Goal: Task Accomplishment & Management: Manage account settings

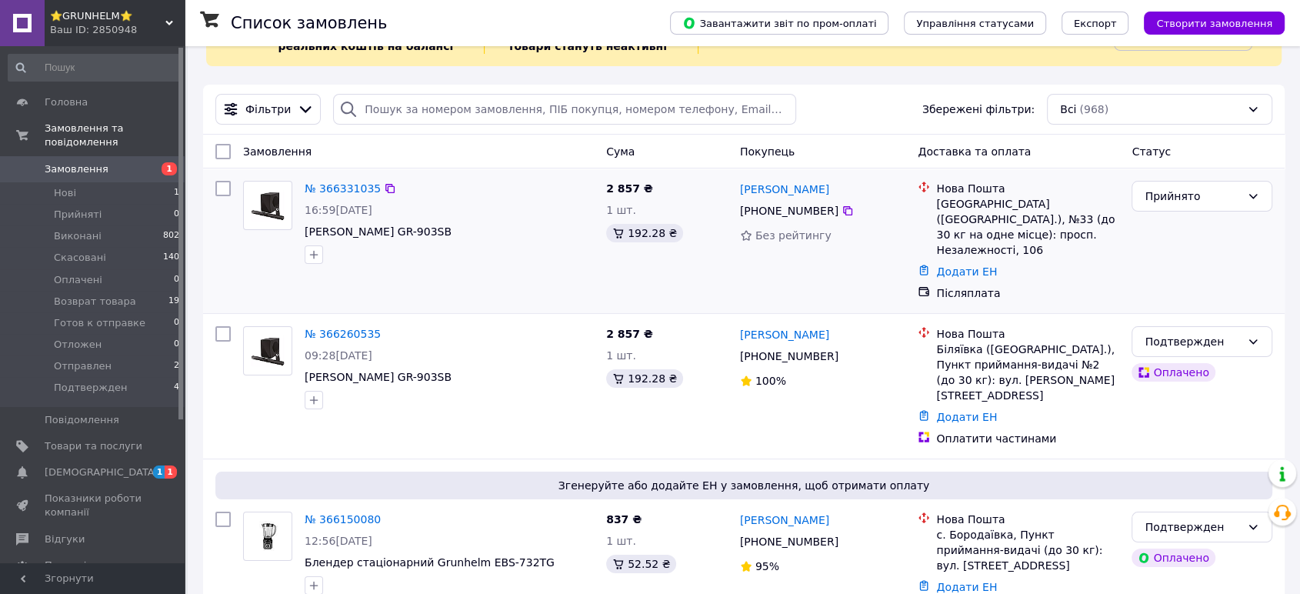
scroll to position [85, 0]
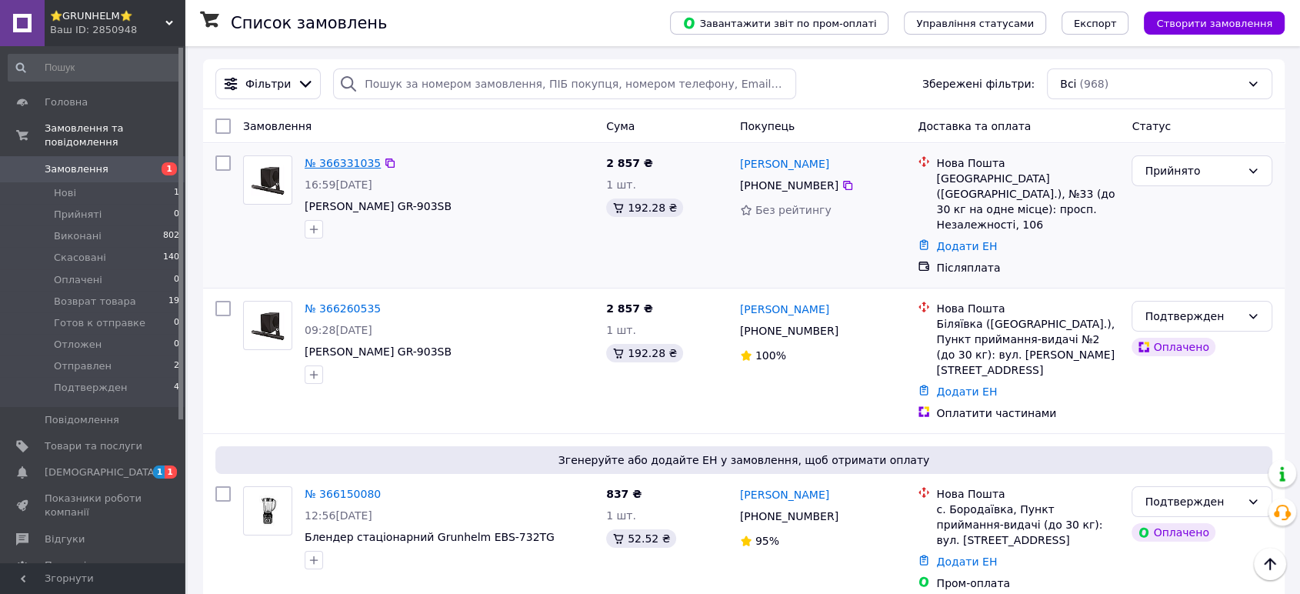
click at [322, 161] on link "№ 366331035" at bounding box center [343, 163] width 76 height 12
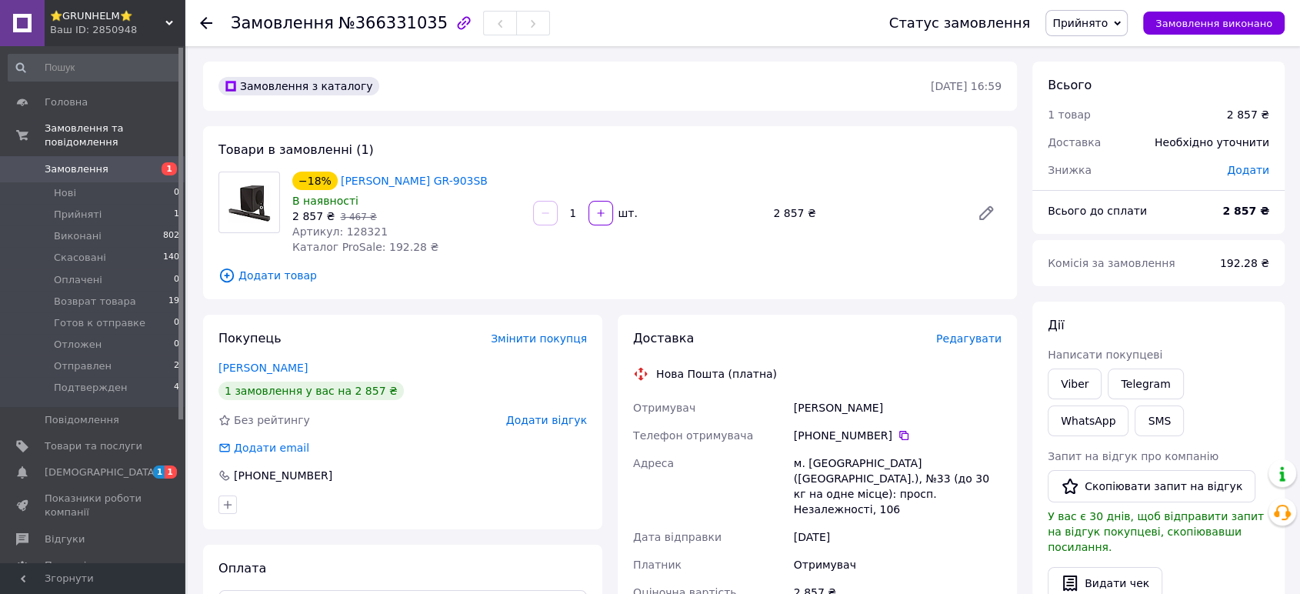
click at [354, 231] on span "Артикул: 128321" at bounding box center [339, 231] width 95 height 12
copy span "128321"
click at [678, 285] on div "Товари в замовленні (1) −18% Саундбар Grunhelm GR-903SB В наявності 2 857 ₴   3…" at bounding box center [610, 212] width 814 height 173
click at [1054, 381] on link "Viber" at bounding box center [1074, 383] width 54 height 31
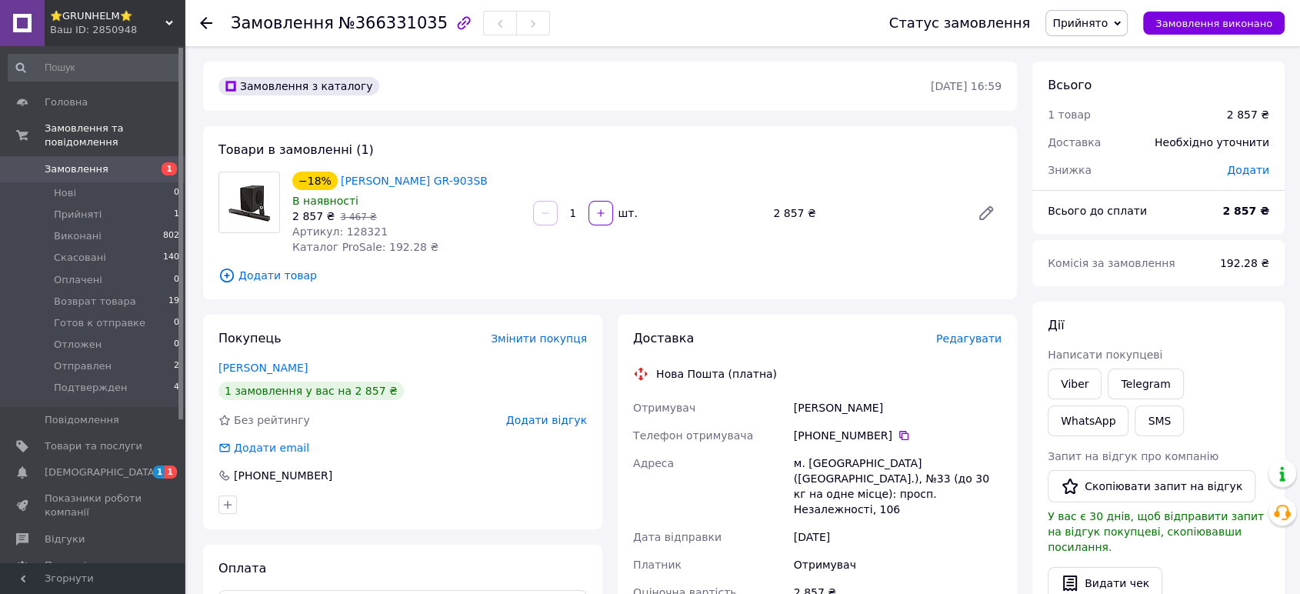
click at [674, 262] on div "Товари в замовленні (1) −18% Саундбар Grunhelm GR-903SB В наявності 2 857 ₴   3…" at bounding box center [610, 212] width 814 height 173
click at [74, 465] on span "[DEMOGRAPHIC_DATA]" at bounding box center [102, 472] width 114 height 14
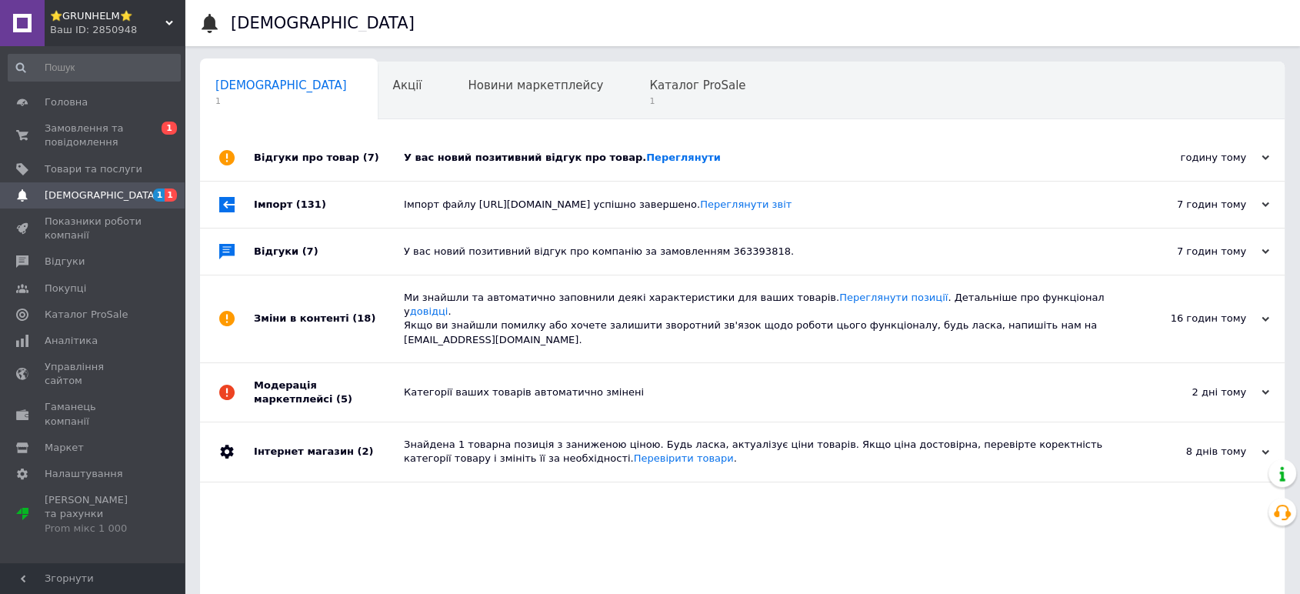
click at [385, 147] on div "Відгуки про товар (7)" at bounding box center [329, 158] width 150 height 46
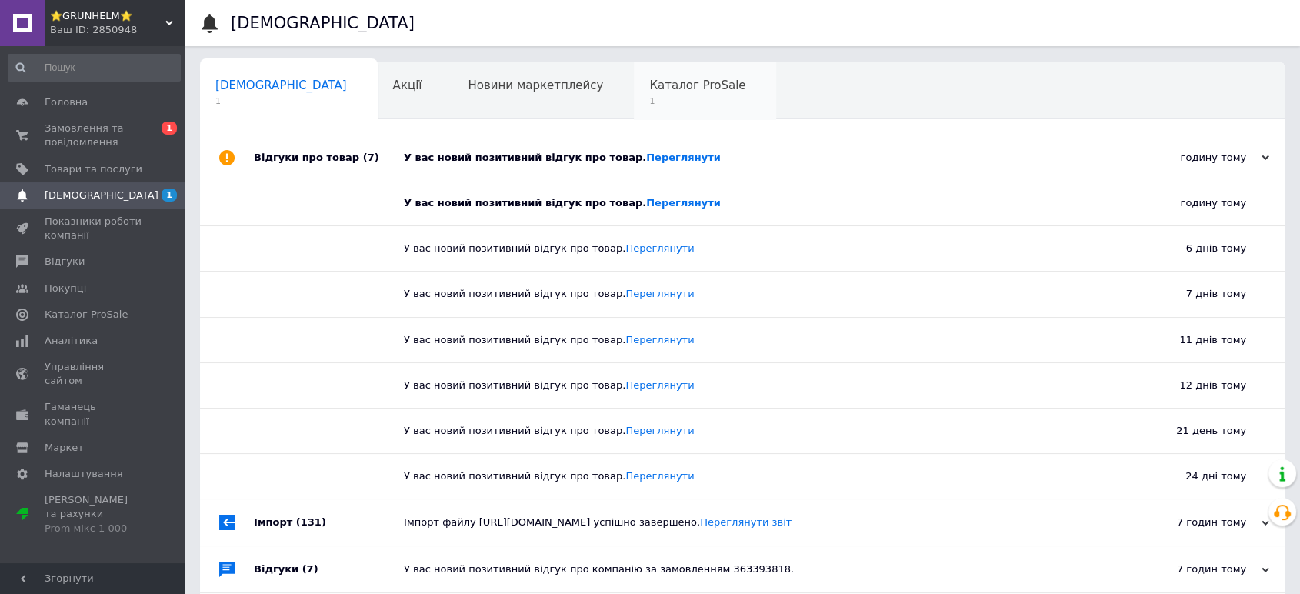
click at [649, 103] on span "1" at bounding box center [697, 101] width 96 height 12
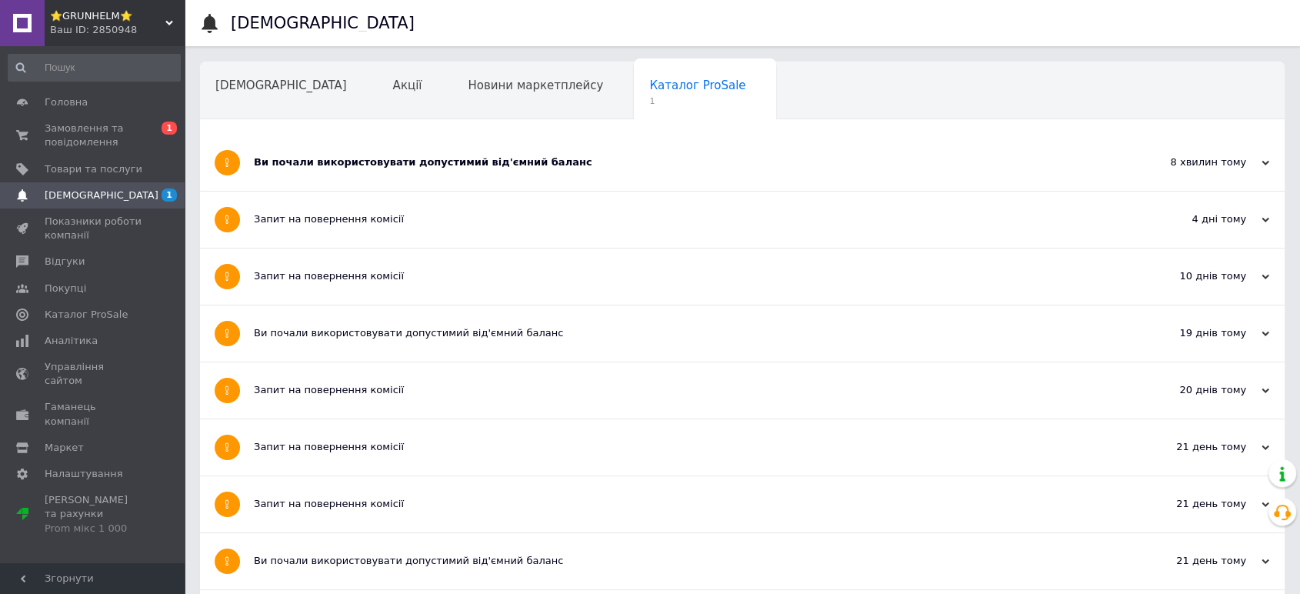
click at [579, 165] on div "Ви почали використовувати допустимий від'ємний баланс" at bounding box center [684, 162] width 861 height 14
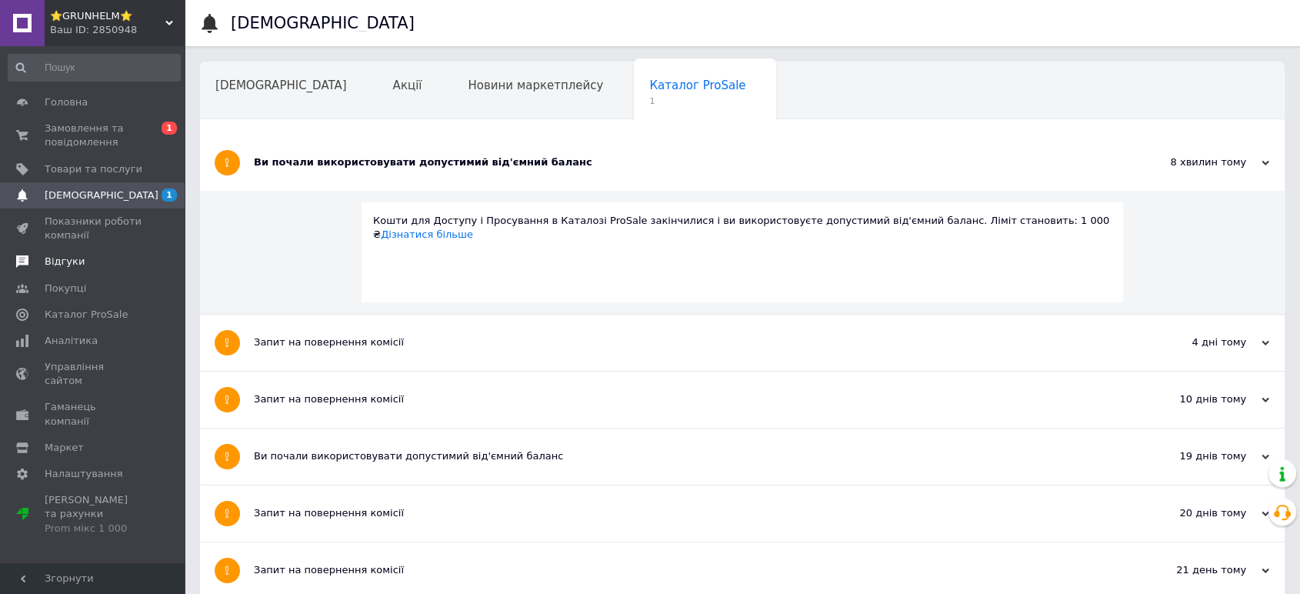
click at [57, 263] on span "Відгуки" at bounding box center [65, 262] width 40 height 14
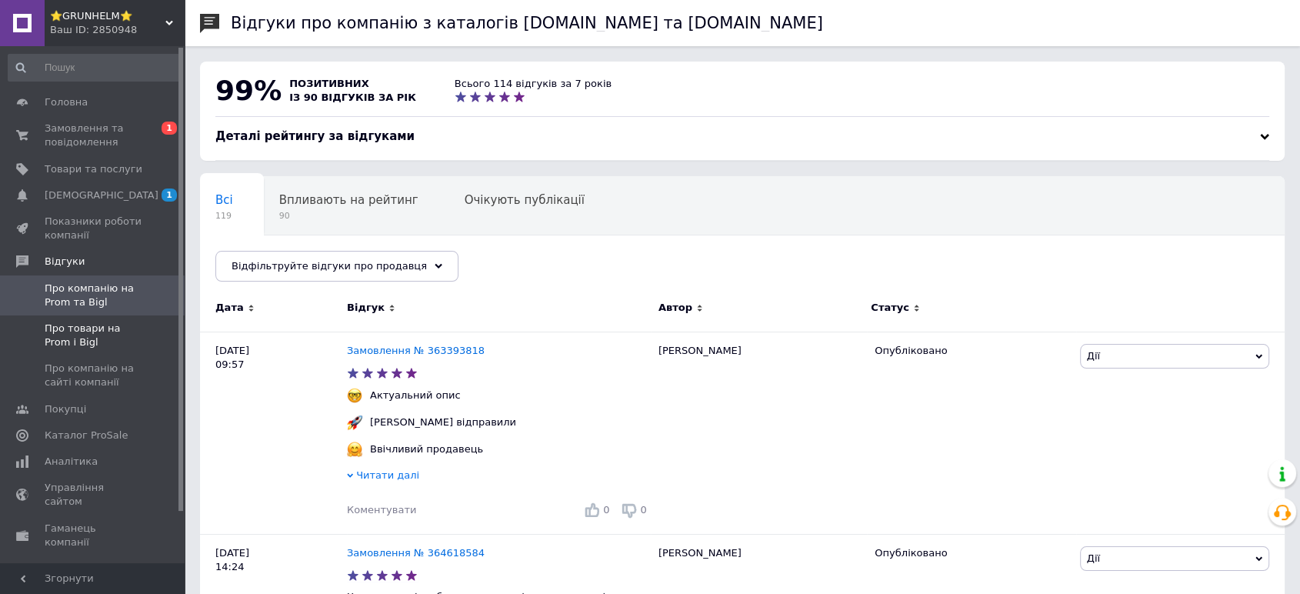
click at [89, 325] on span "Про товари на Prom і Bigl" at bounding box center [94, 335] width 98 height 28
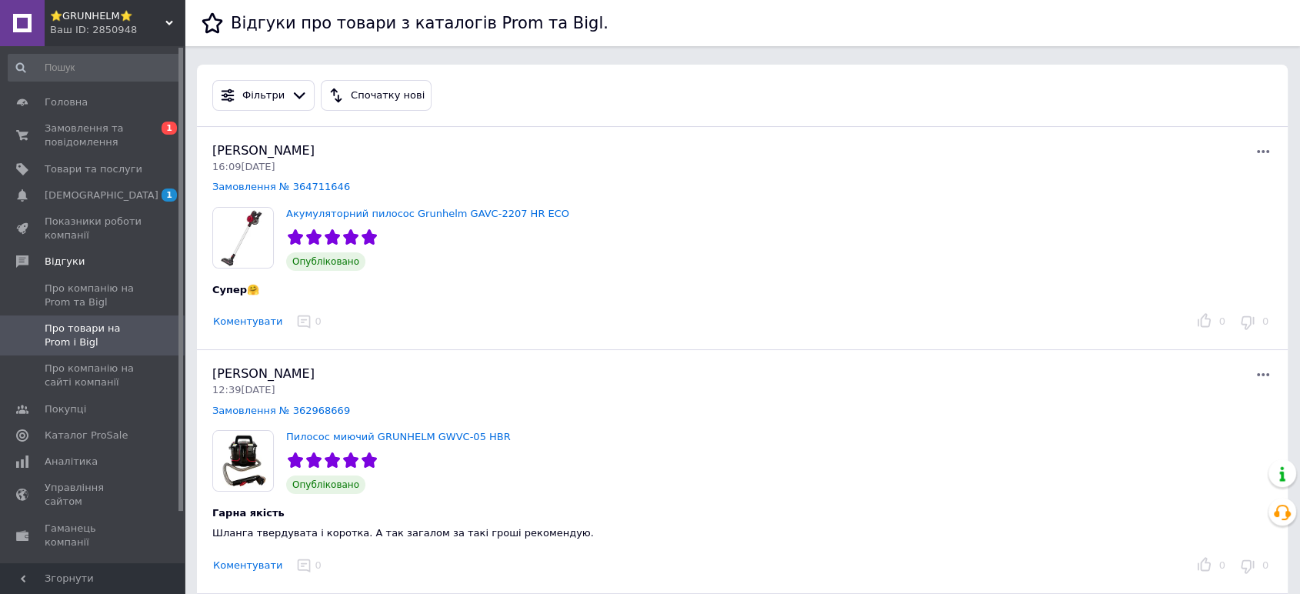
click at [92, 23] on div "Ваш ID: 2850948" at bounding box center [117, 30] width 135 height 14
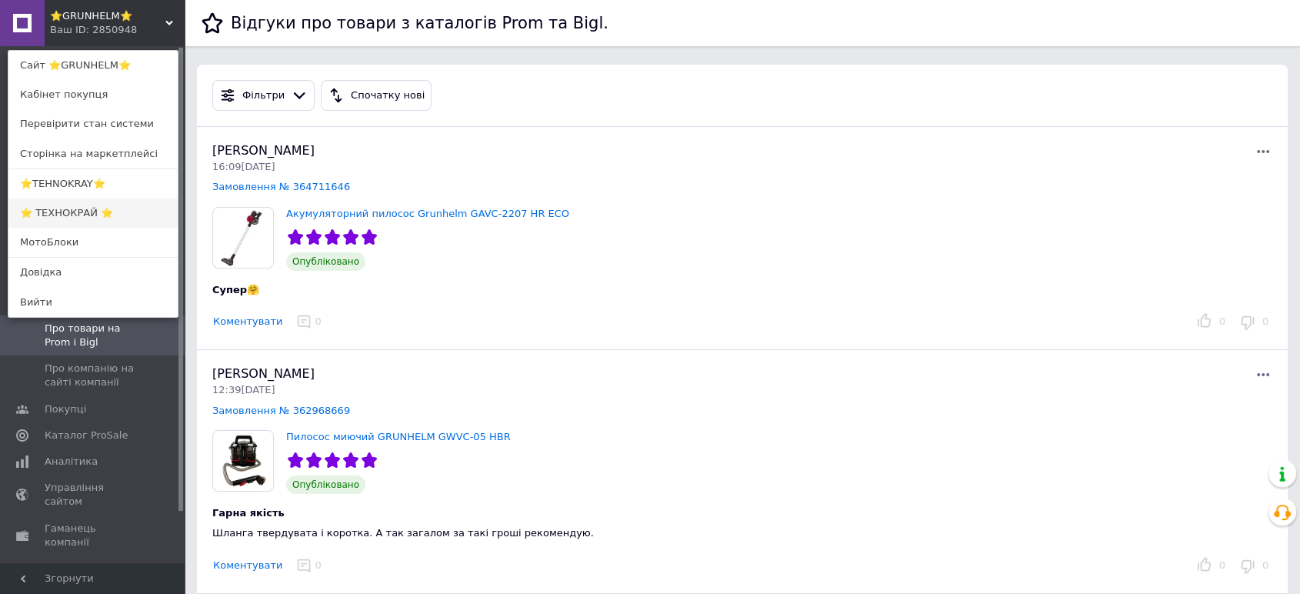
click at [59, 208] on link "⭐ ТЕХНОКРАЙ ⭐" at bounding box center [92, 212] width 169 height 29
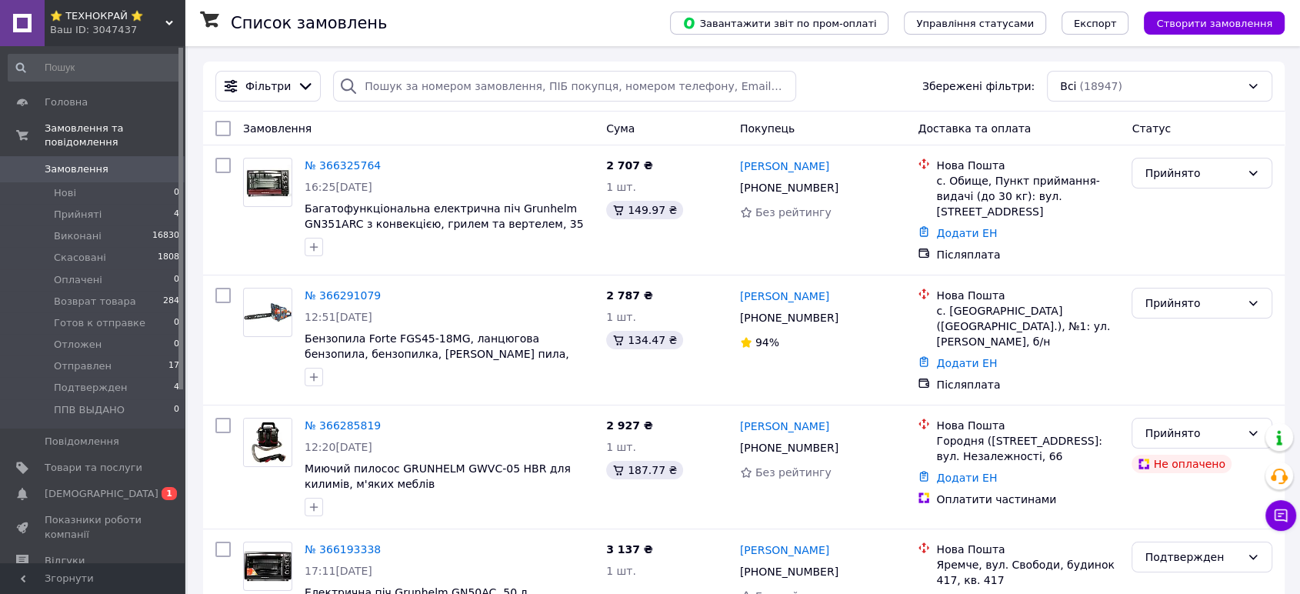
click at [98, 5] on div "⭐ ТЕХНОКРАЙ ⭐ Ваш ID: 3047437" at bounding box center [115, 23] width 140 height 46
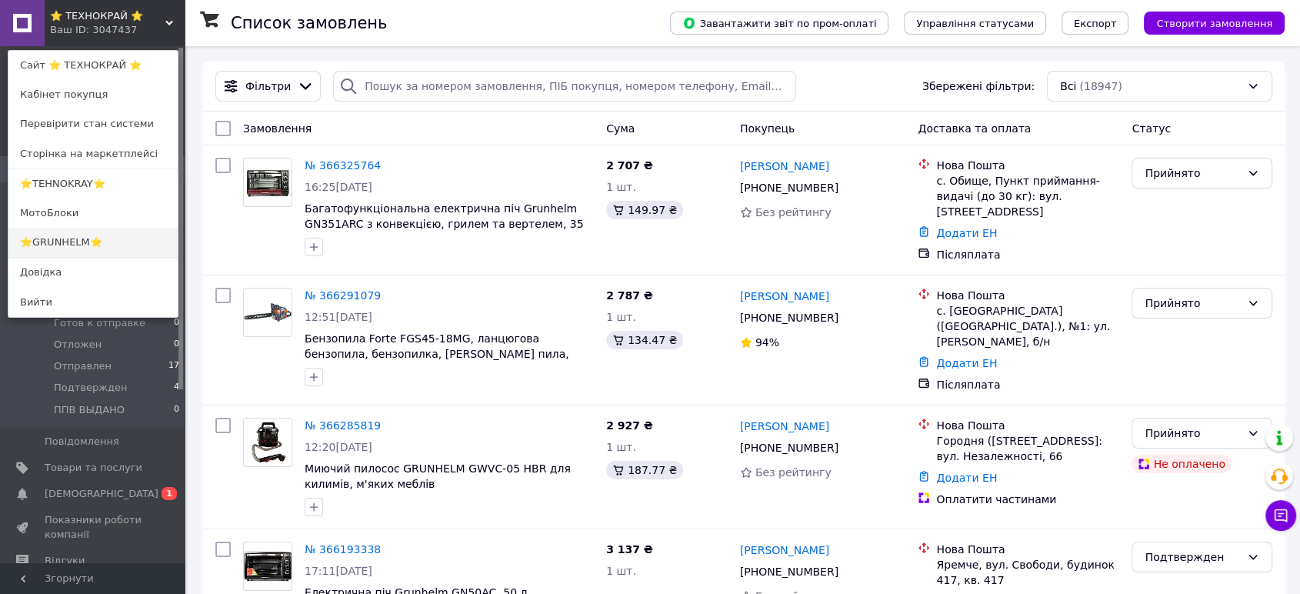
click at [51, 239] on link "⭐GRUNHELM⭐" at bounding box center [92, 242] width 169 height 29
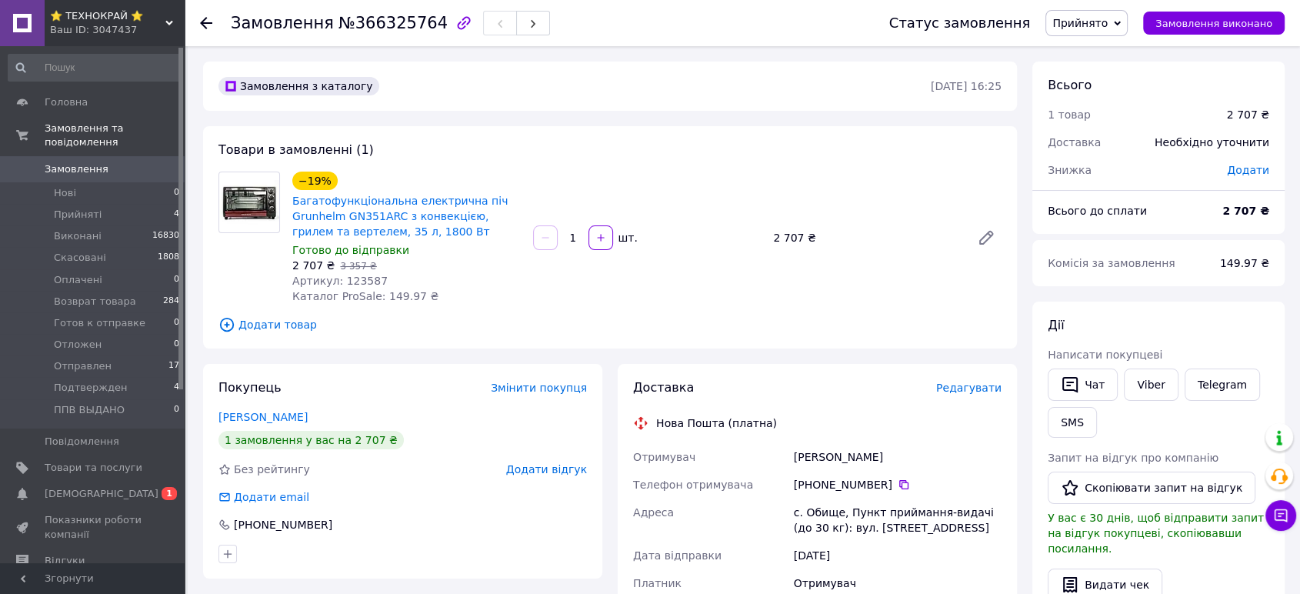
click at [347, 281] on span "Артикул: 123587" at bounding box center [339, 281] width 95 height 12
copy span "123587"
click at [714, 321] on span "Додати товар" at bounding box center [609, 324] width 783 height 17
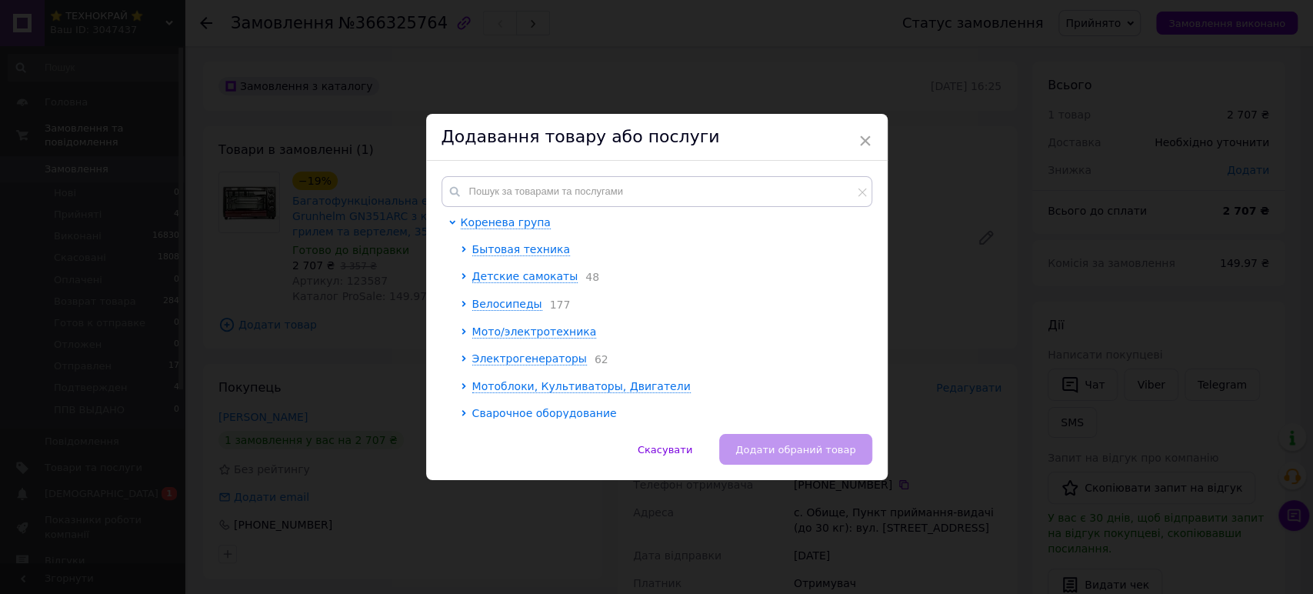
click at [861, 141] on span "×" at bounding box center [865, 141] width 14 height 26
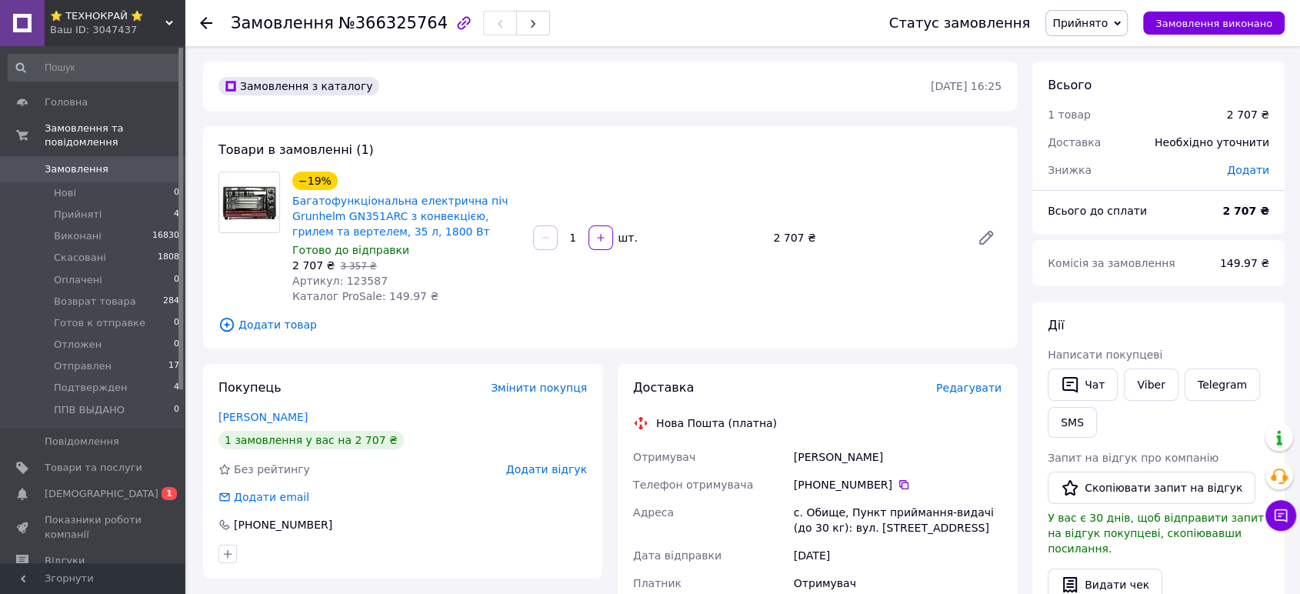
click at [628, 306] on div "Товари в замовленні (1) −19% Багатофункціональна електрична піч Grunhelm GN351A…" at bounding box center [610, 237] width 814 height 222
click at [356, 279] on span "Артикул: 123587" at bounding box center [339, 281] width 95 height 12
copy span "123587"
click at [591, 297] on div "−19% Багатофункціональна електрична піч Grunhelm GN351ARC з конвекцією, грилем …" at bounding box center [646, 237] width 721 height 138
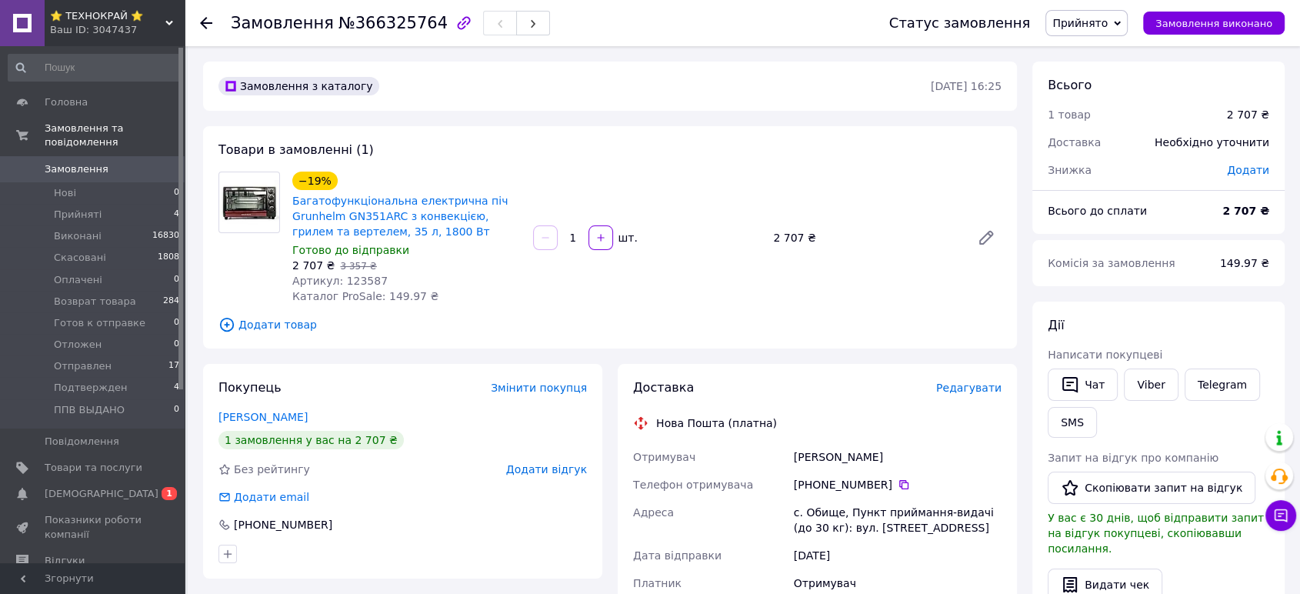
click at [644, 295] on div "−19% Багатофункціональна електрична піч Grunhelm GN351ARC з конвекцією, грилем …" at bounding box center [646, 237] width 721 height 138
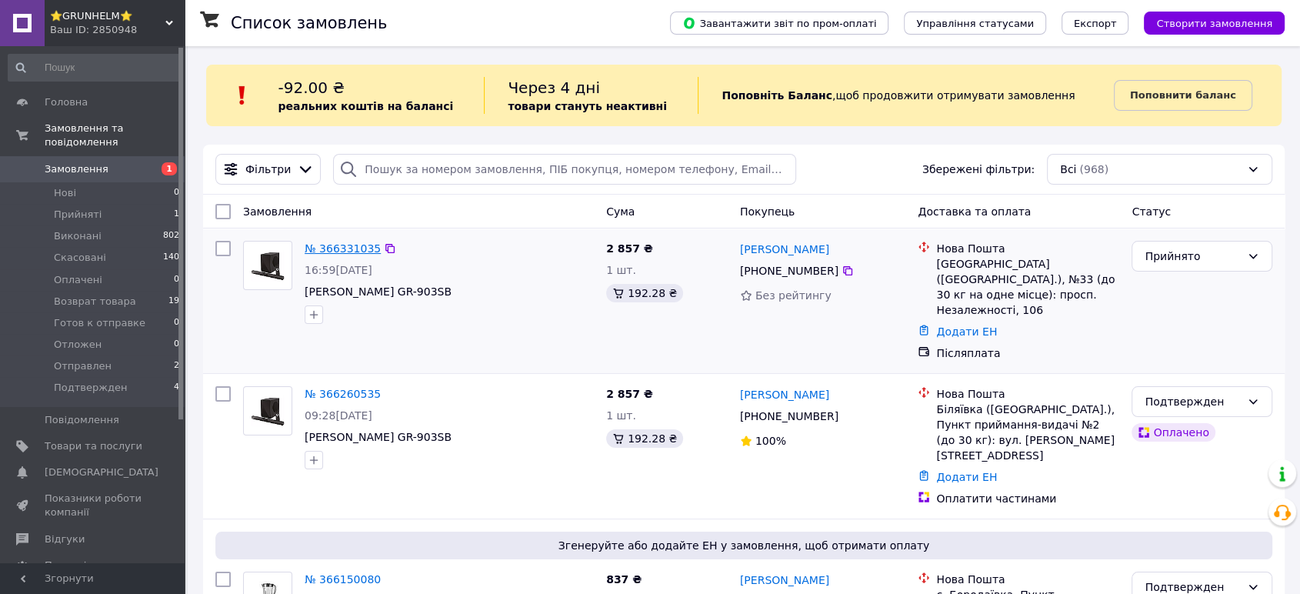
click at [317, 246] on link "№ 366331035" at bounding box center [343, 248] width 76 height 12
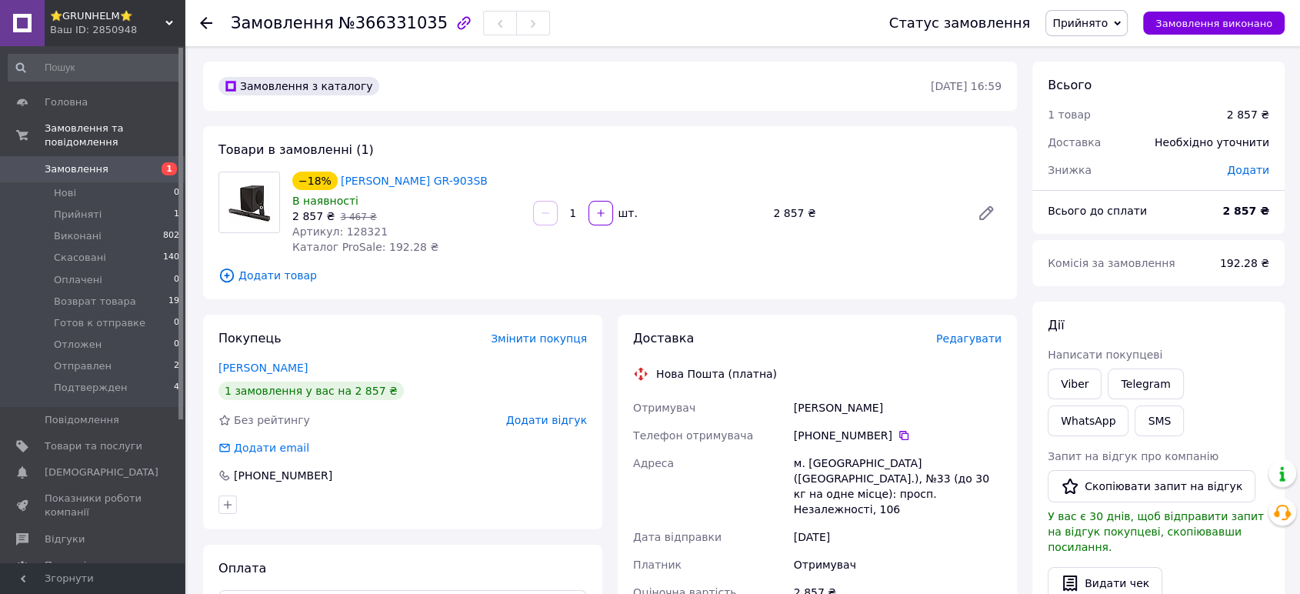
click at [353, 231] on span "Артикул: 128321" at bounding box center [339, 231] width 95 height 12
copy span "128321"
click at [634, 281] on span "Додати товар" at bounding box center [609, 275] width 783 height 17
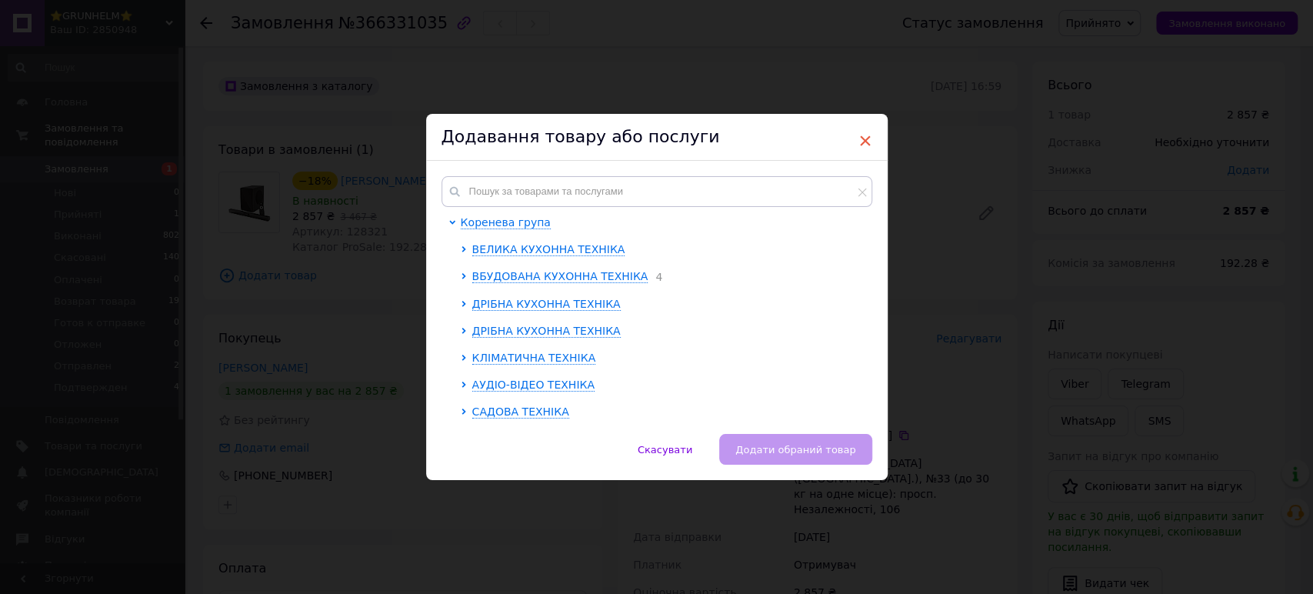
click at [863, 138] on span "×" at bounding box center [865, 141] width 14 height 26
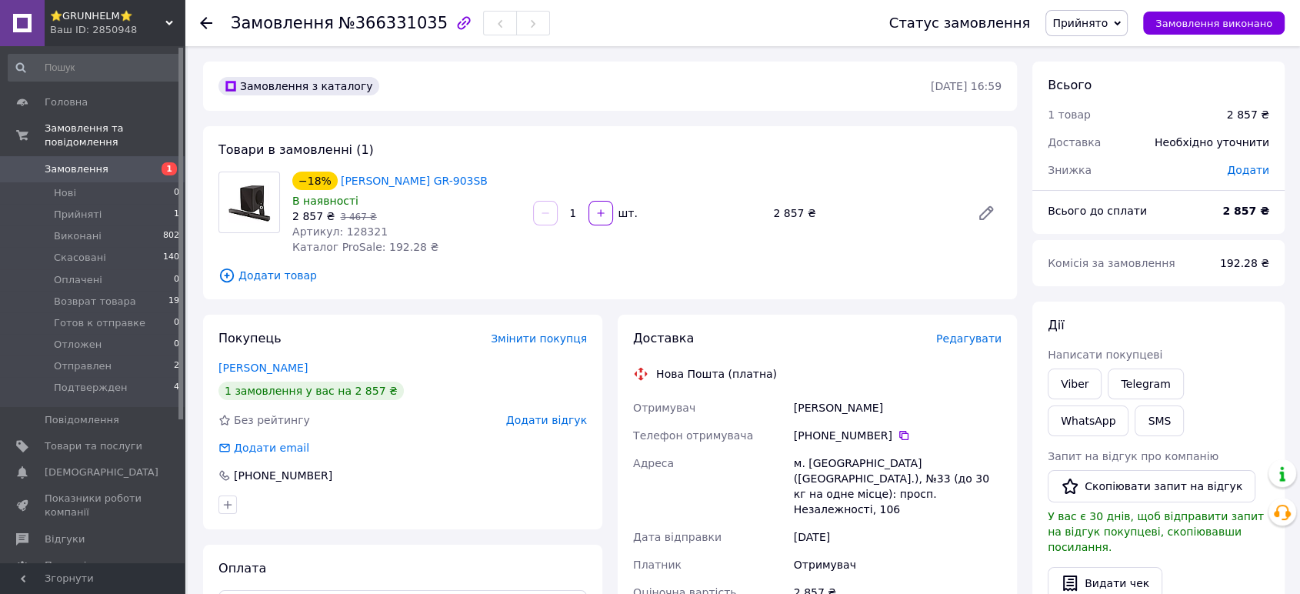
click at [94, 20] on span "⭐GRUNHELM⭐" at bounding box center [107, 16] width 115 height 14
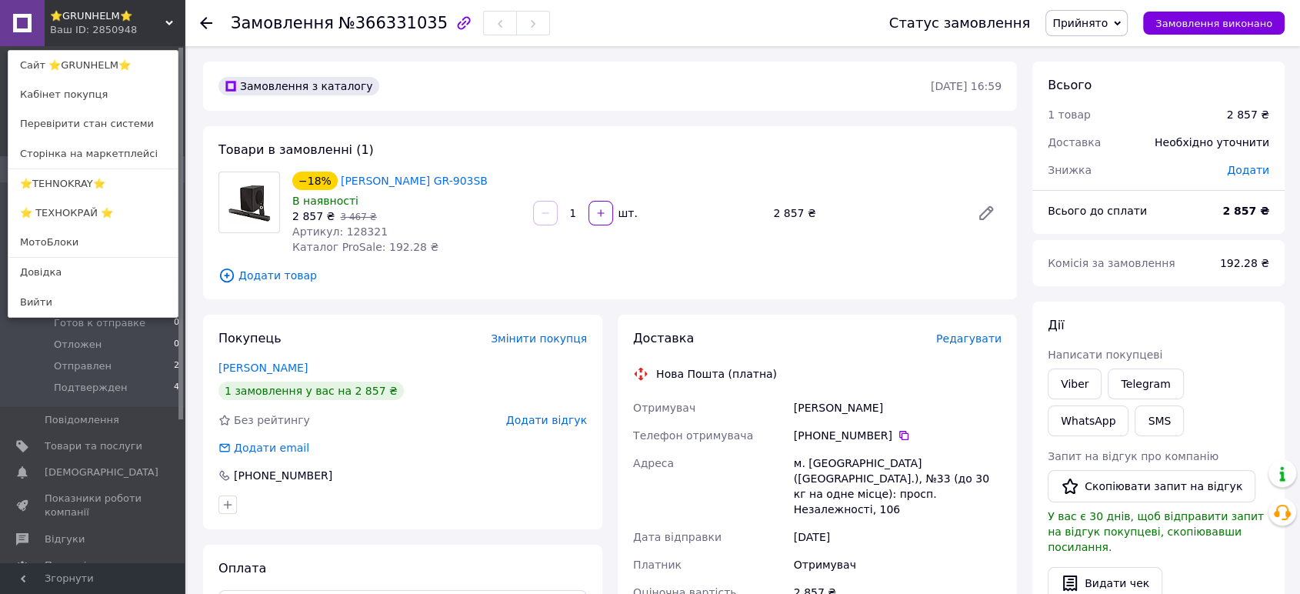
click at [65, 207] on link "⭐ ТЕХНОКРАЙ ⭐" at bounding box center [92, 212] width 169 height 29
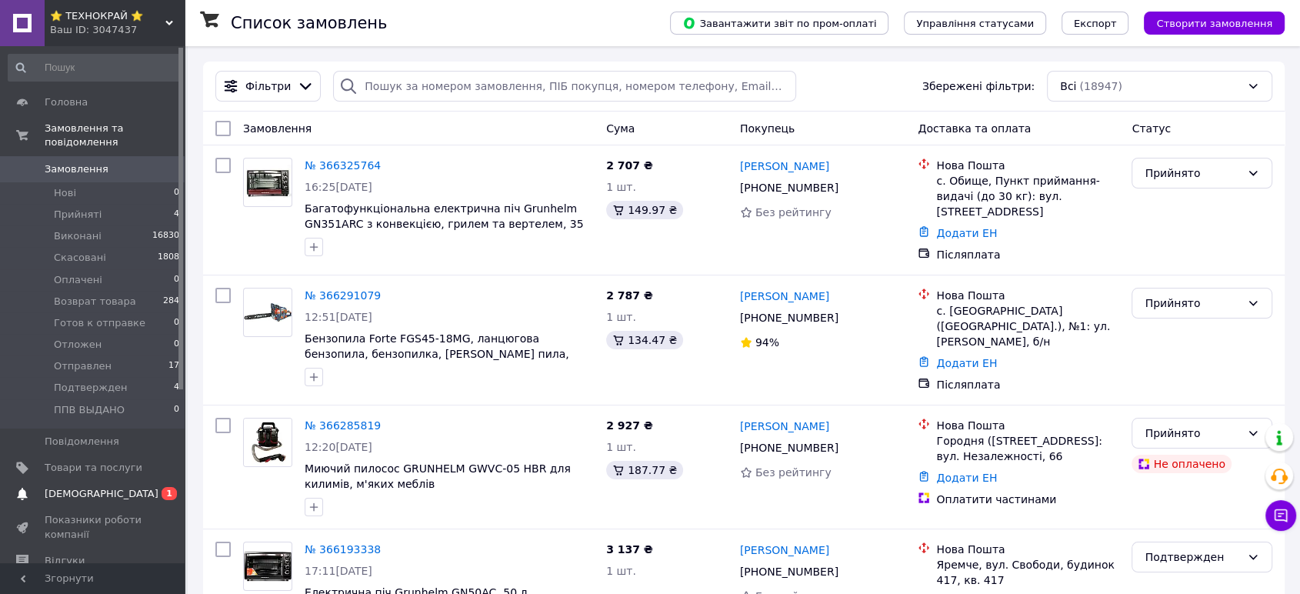
click at [68, 487] on span "[DEMOGRAPHIC_DATA]" at bounding box center [102, 494] width 114 height 14
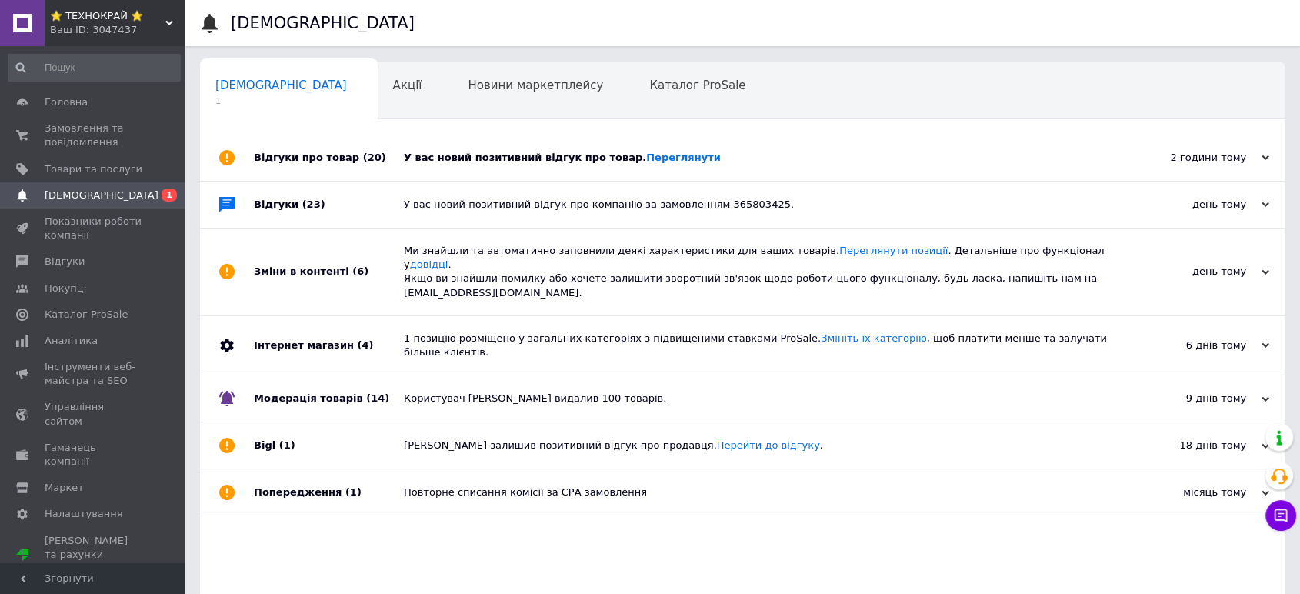
click at [396, 146] on div "Відгуки про товар (20)" at bounding box center [329, 158] width 150 height 46
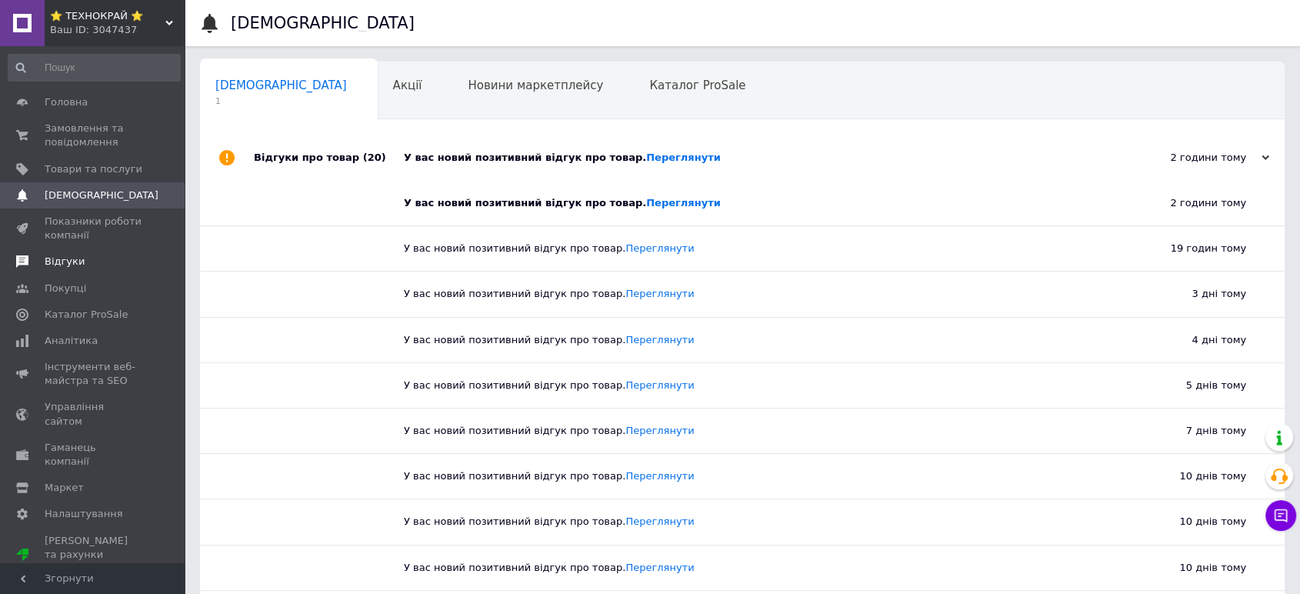
click at [57, 258] on span "Відгуки" at bounding box center [65, 262] width 40 height 14
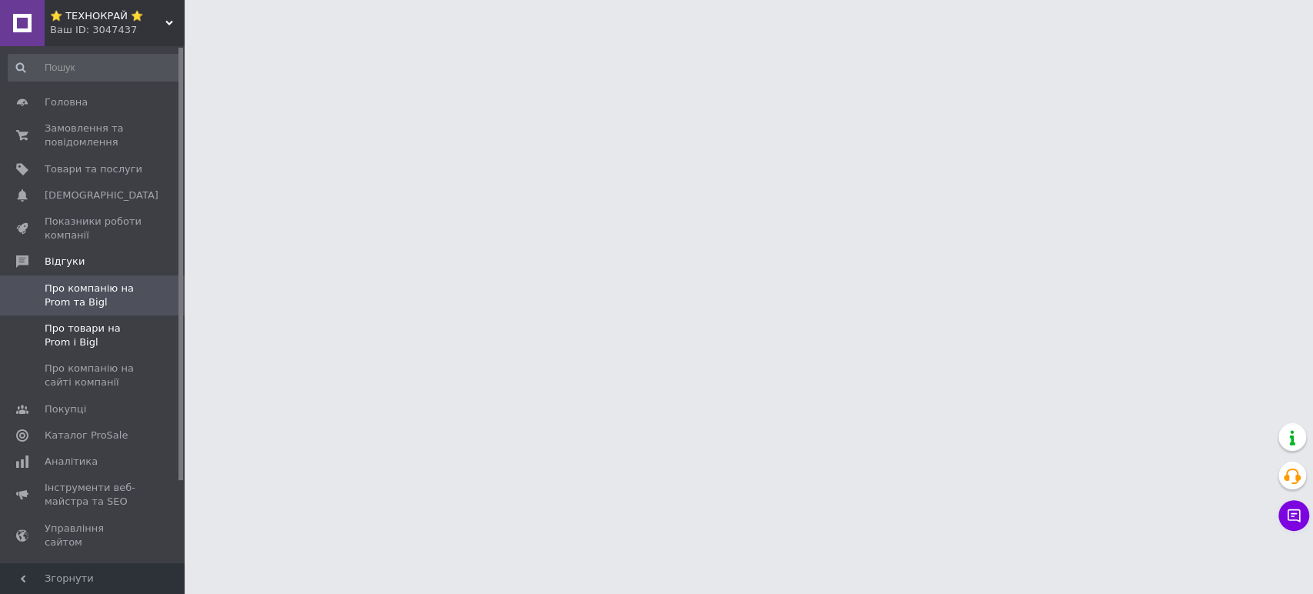
click at [57, 335] on span "Про товари на Prom і Bigl" at bounding box center [94, 335] width 98 height 28
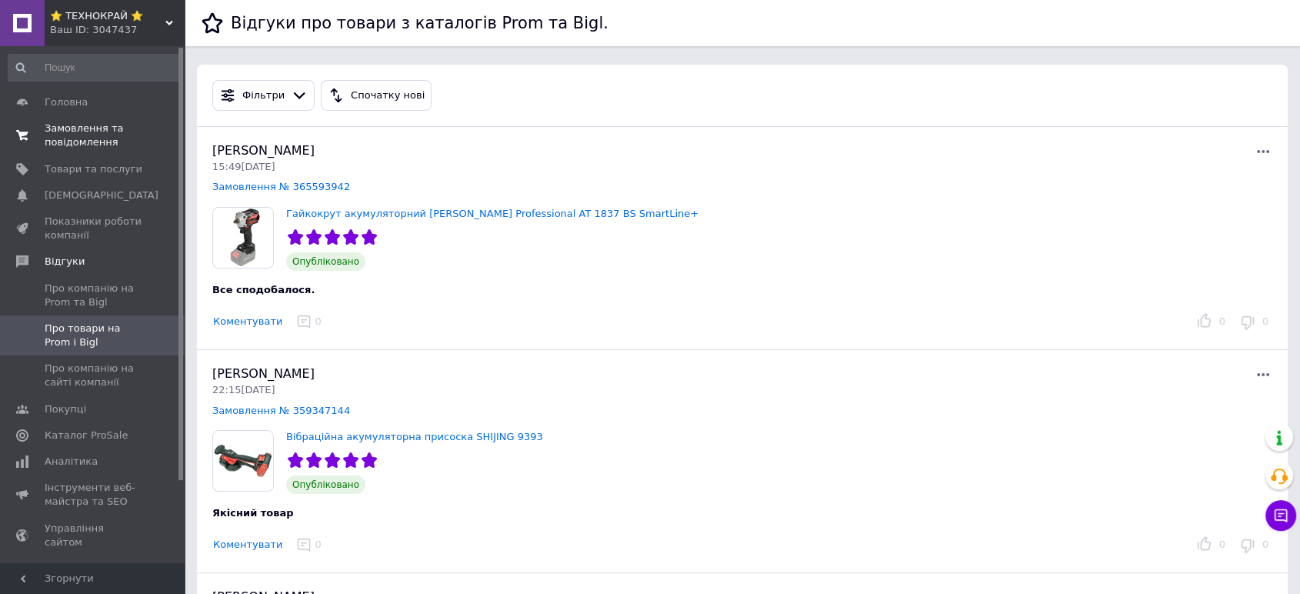
click at [82, 136] on span "Замовлення та повідомлення" at bounding box center [94, 136] width 98 height 28
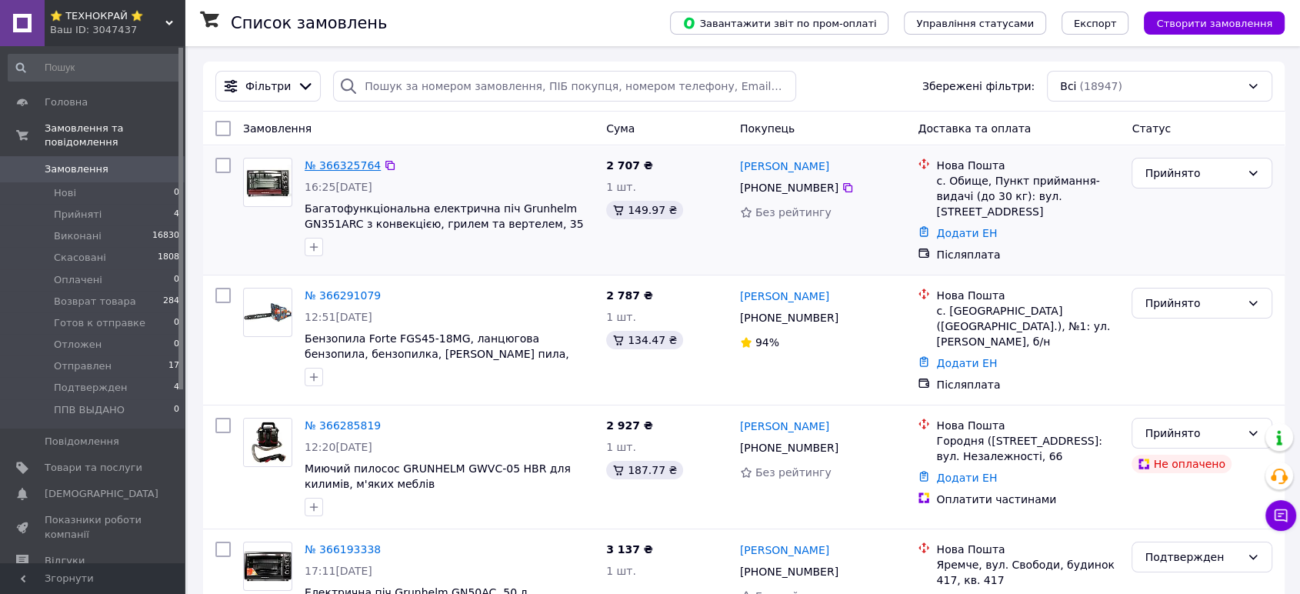
click at [326, 168] on link "№ 366325764" at bounding box center [343, 165] width 76 height 12
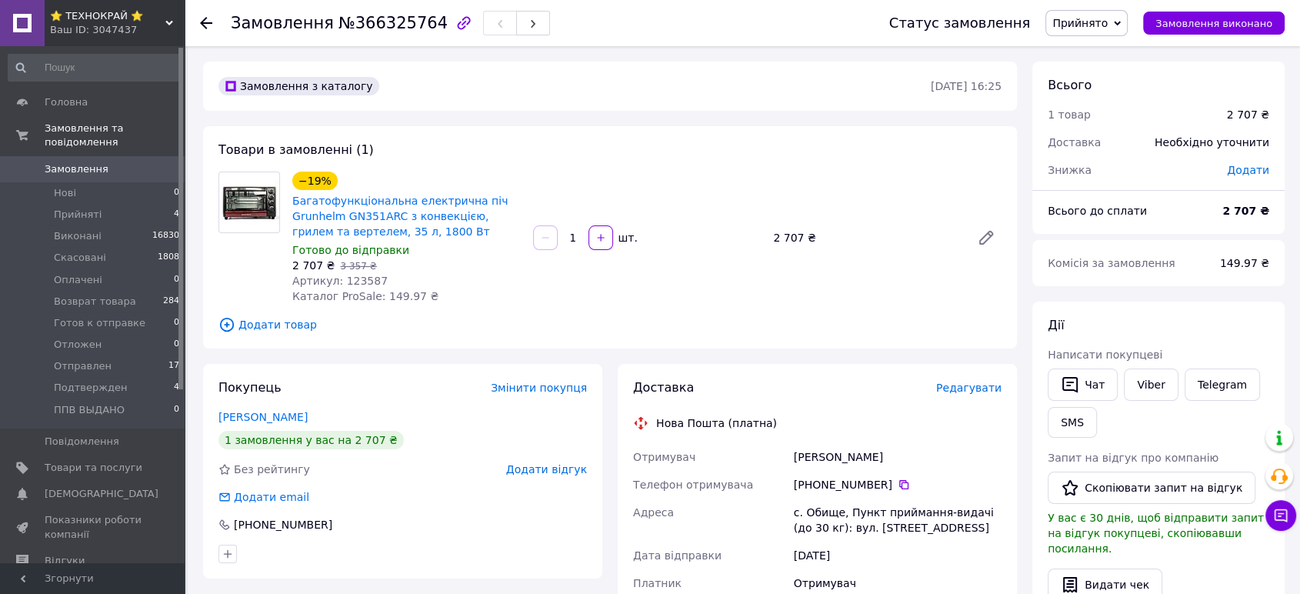
click at [348, 281] on span "Артикул: 123587" at bounding box center [339, 281] width 95 height 12
click at [349, 280] on span "Артикул: 123587" at bounding box center [339, 281] width 95 height 12
copy span "123587"
click at [521, 323] on span "Додати товар" at bounding box center [609, 324] width 783 height 17
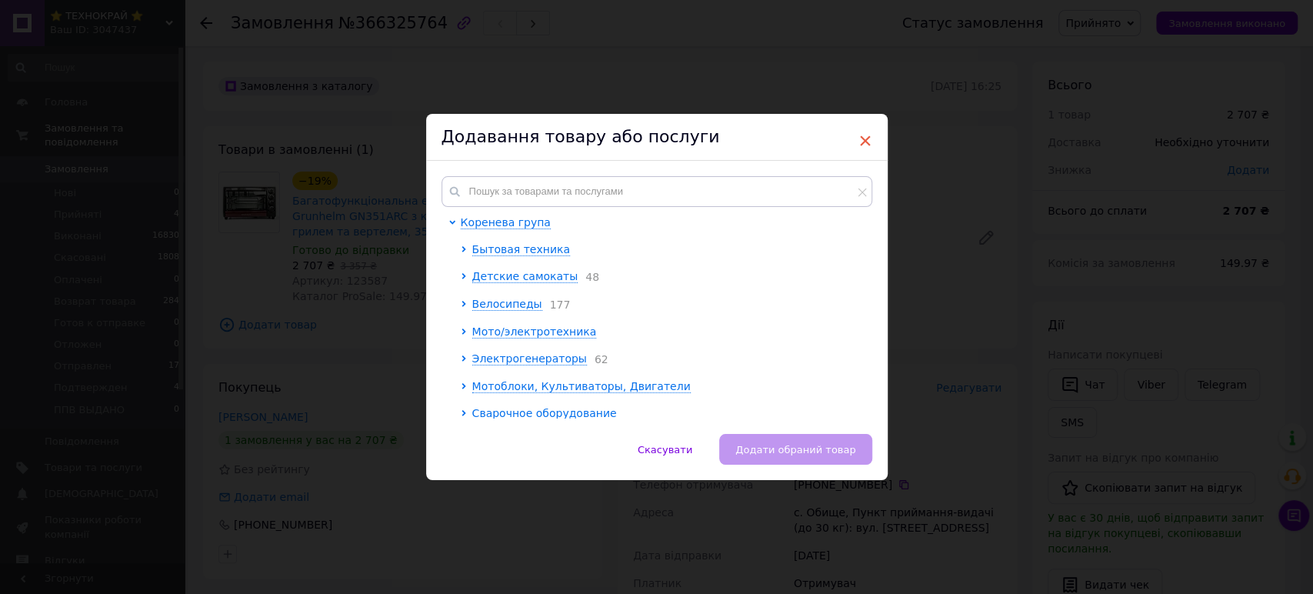
click at [862, 140] on span "×" at bounding box center [865, 141] width 14 height 26
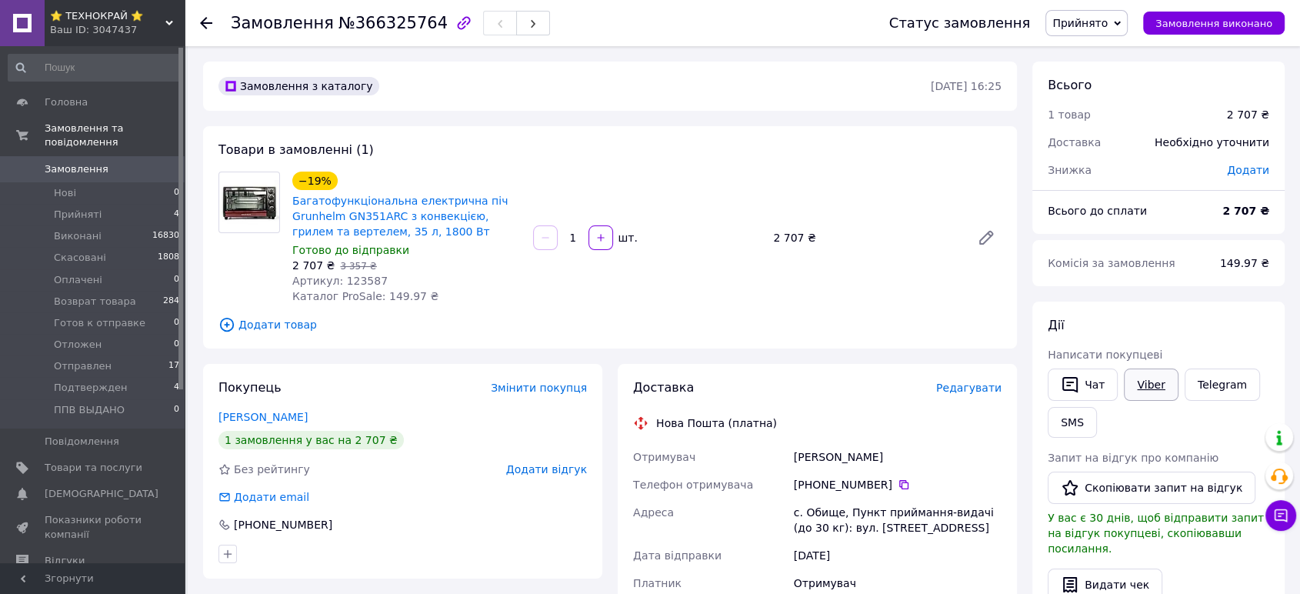
click at [1141, 387] on link "Viber" at bounding box center [1150, 384] width 54 height 32
click at [693, 245] on div "1   шт." at bounding box center [646, 237] width 231 height 25
click at [56, 208] on span "Прийняті" at bounding box center [78, 215] width 48 height 14
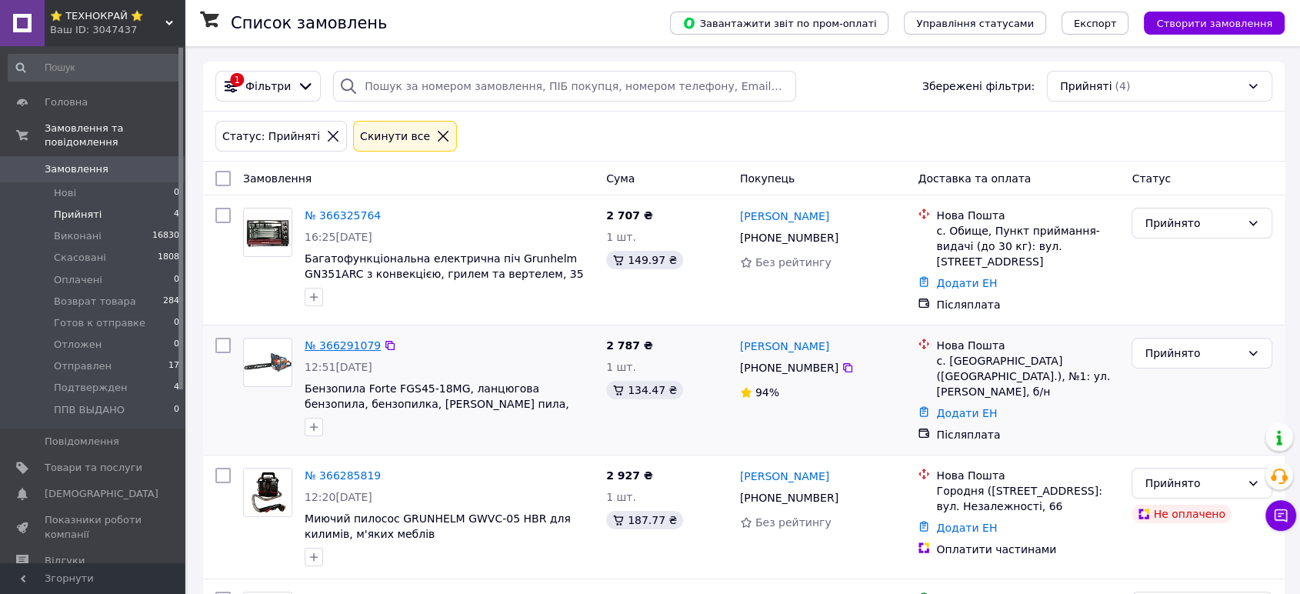
click at [327, 339] on link "№ 366291079" at bounding box center [343, 345] width 76 height 12
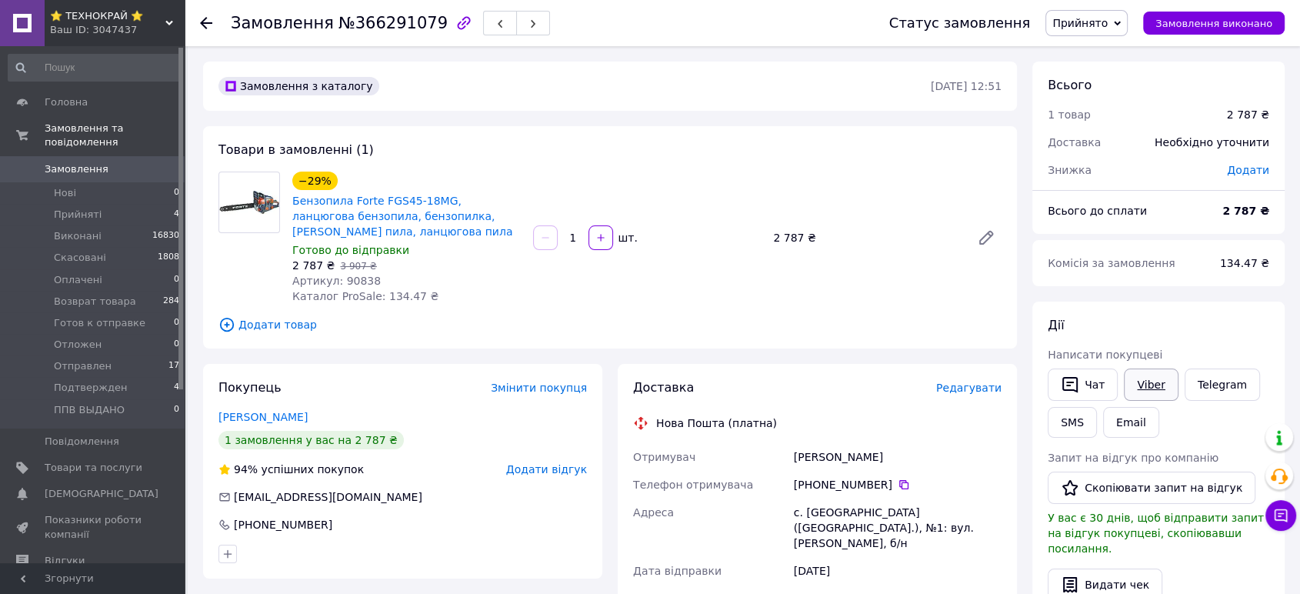
click at [1131, 381] on link "Viber" at bounding box center [1150, 384] width 54 height 32
click at [1148, 383] on link "Viber" at bounding box center [1150, 384] width 54 height 32
click at [695, 262] on div "−29% Бензопила Forte FGS45-18MG, ланцюгова бензопила, бензопилка, бензинова пил…" at bounding box center [646, 237] width 721 height 138
click at [74, 359] on span "Отправлен" at bounding box center [83, 366] width 58 height 14
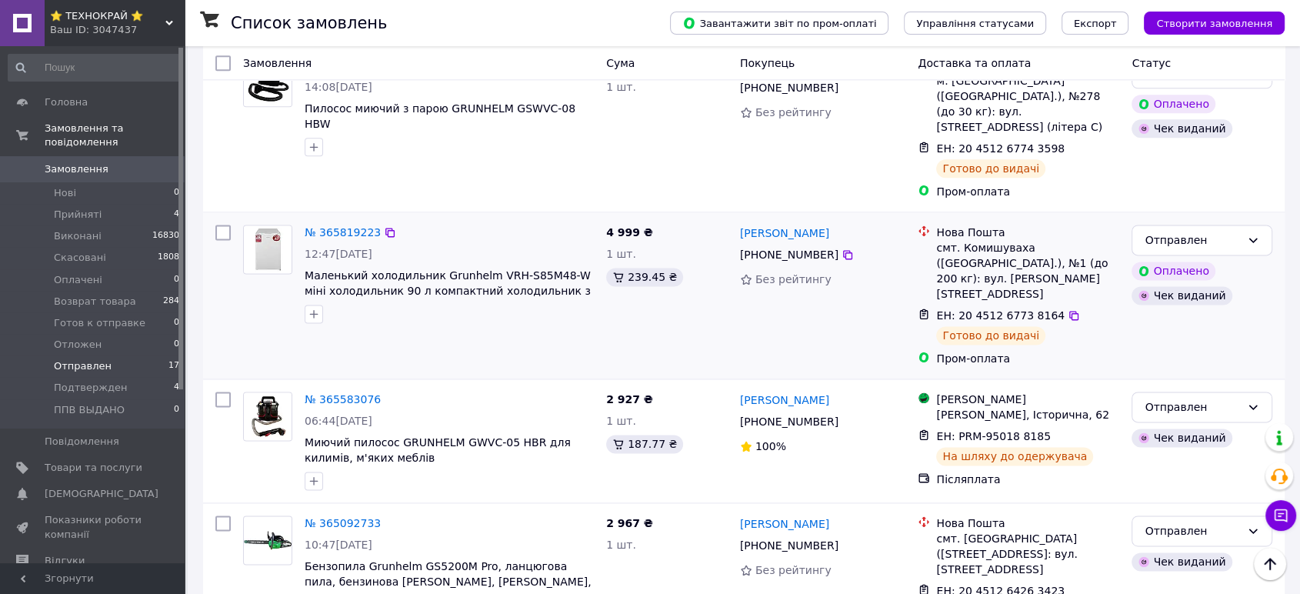
scroll to position [2020, 0]
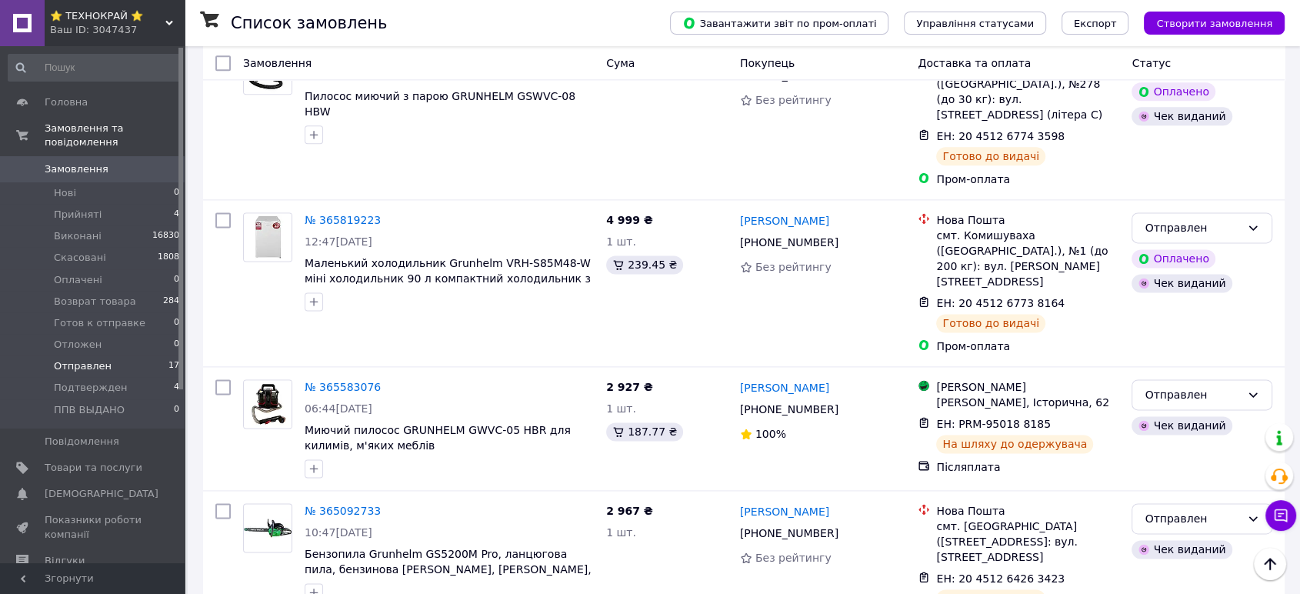
click at [91, 26] on div "Ваш ID: 3047437" at bounding box center [117, 30] width 135 height 14
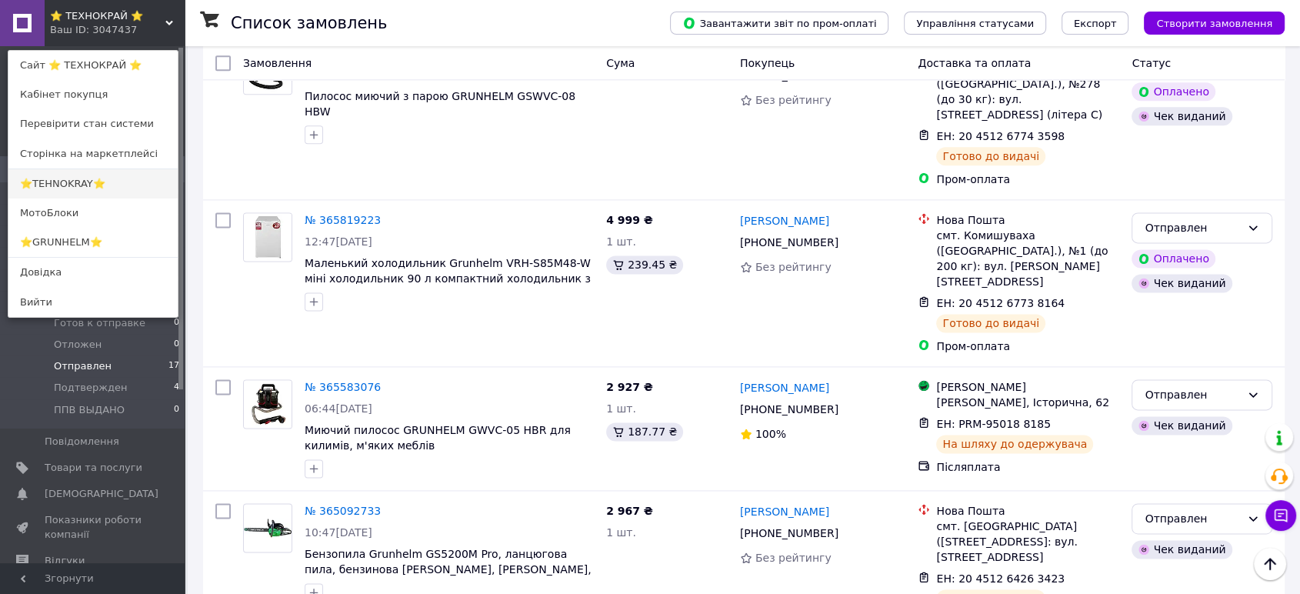
click at [85, 186] on link "⭐TEHNOKRAY⭐" at bounding box center [92, 183] width 169 height 29
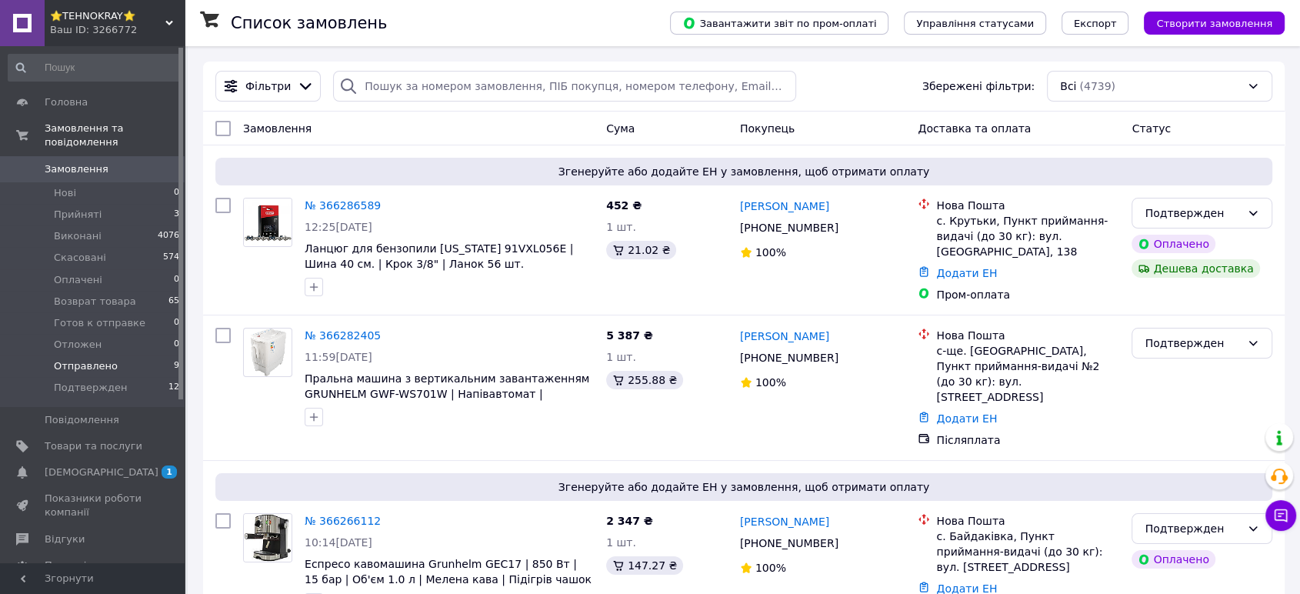
click at [86, 359] on span "Отправлено" at bounding box center [86, 366] width 64 height 14
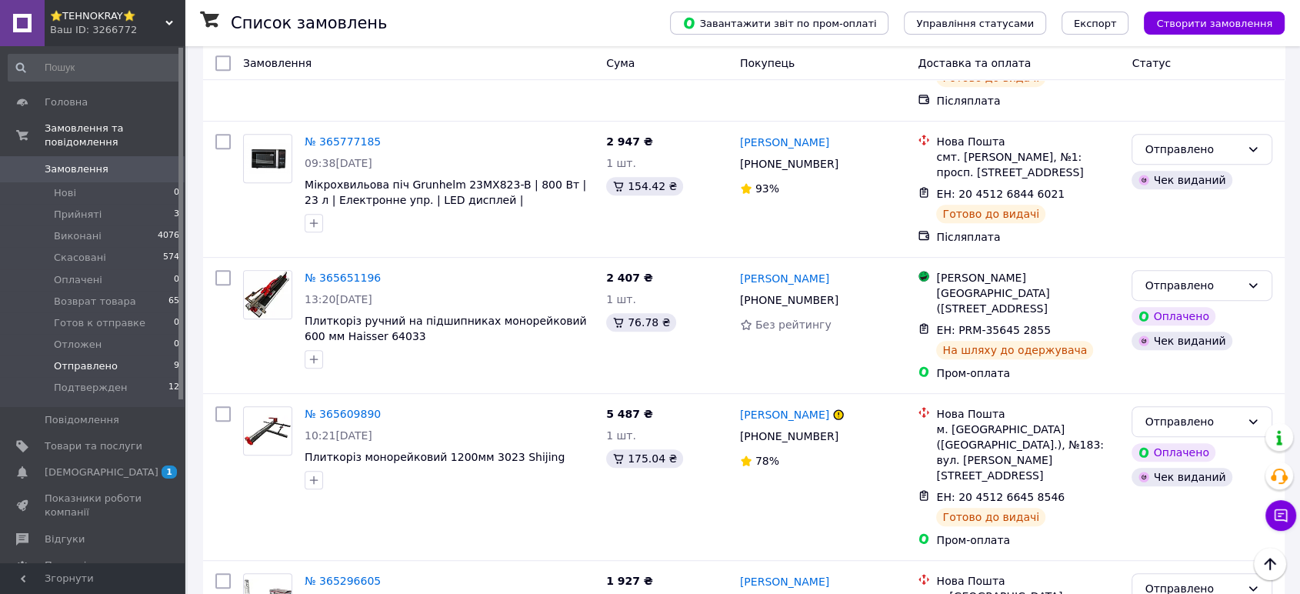
scroll to position [884, 0]
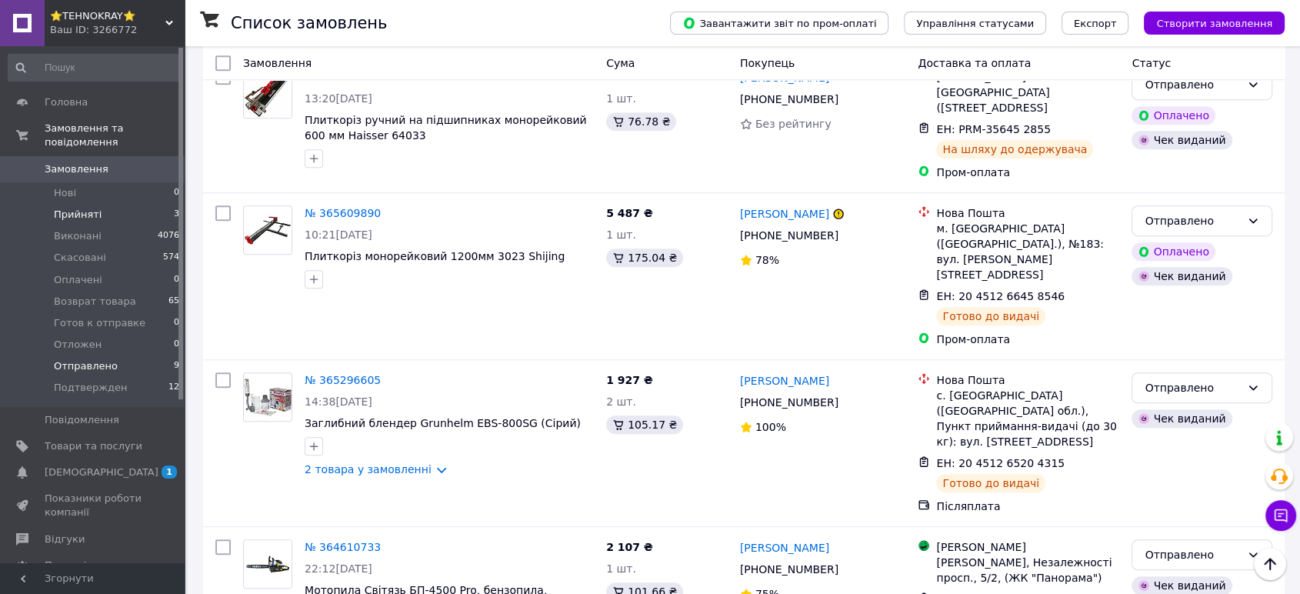
click at [63, 208] on span "Прийняті" at bounding box center [78, 215] width 48 height 14
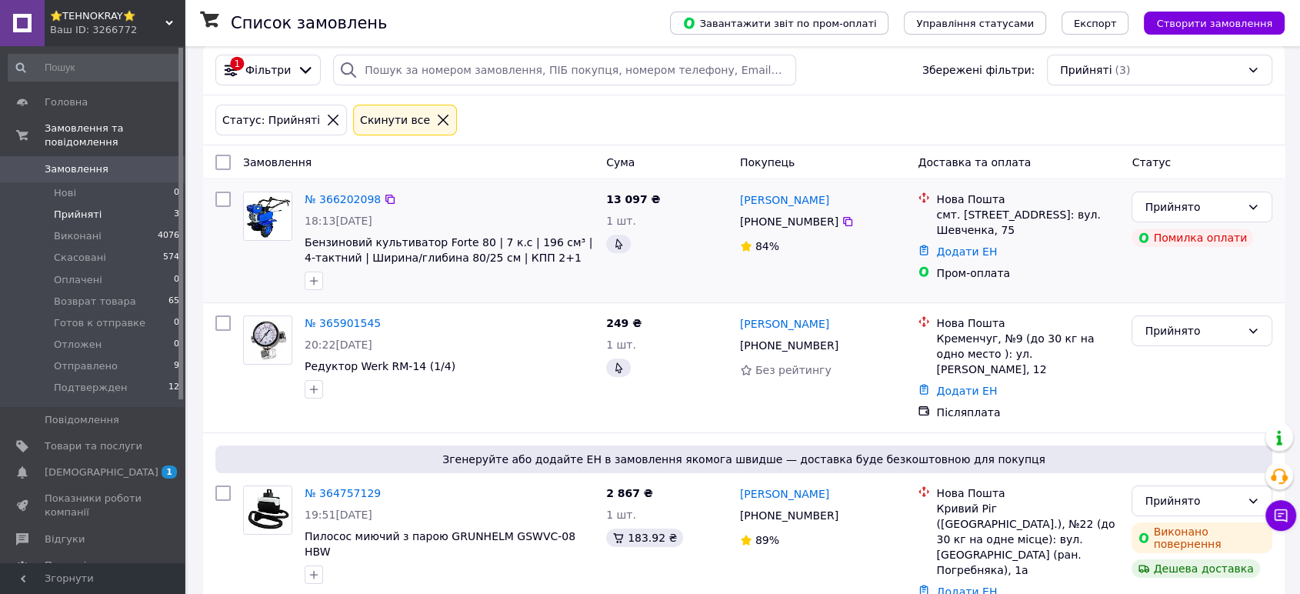
scroll to position [24, 0]
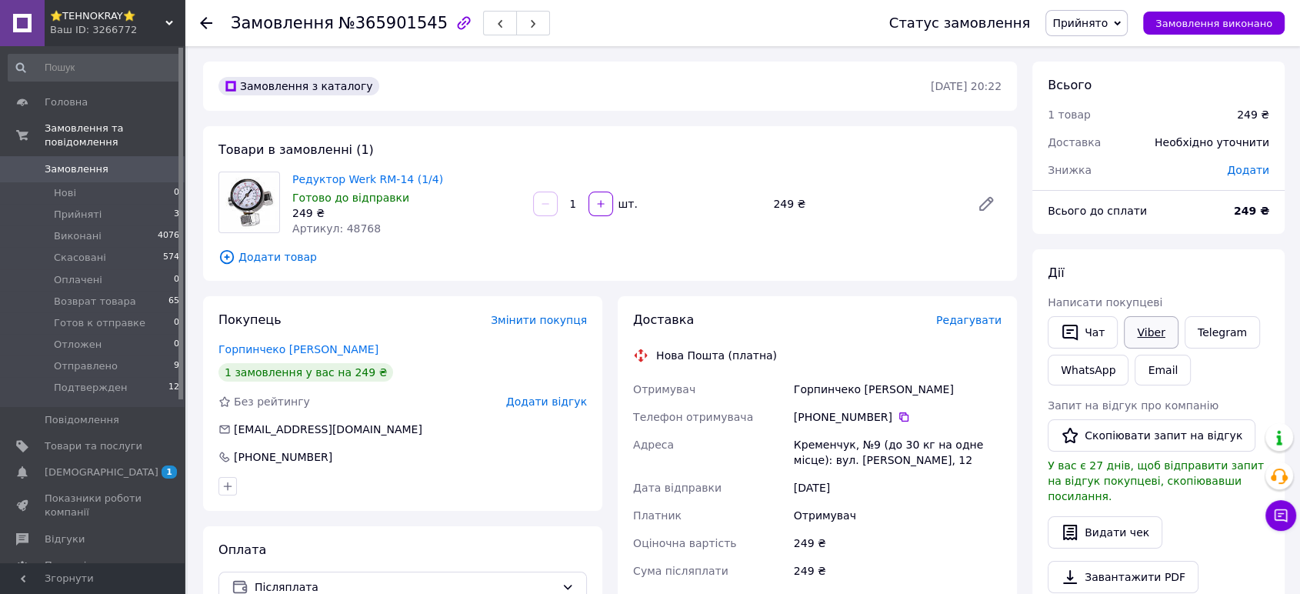
click at [1151, 328] on link "Viber" at bounding box center [1150, 332] width 54 height 32
click at [95, 18] on span "⭐TEHNOKRAY⭐" at bounding box center [107, 16] width 115 height 14
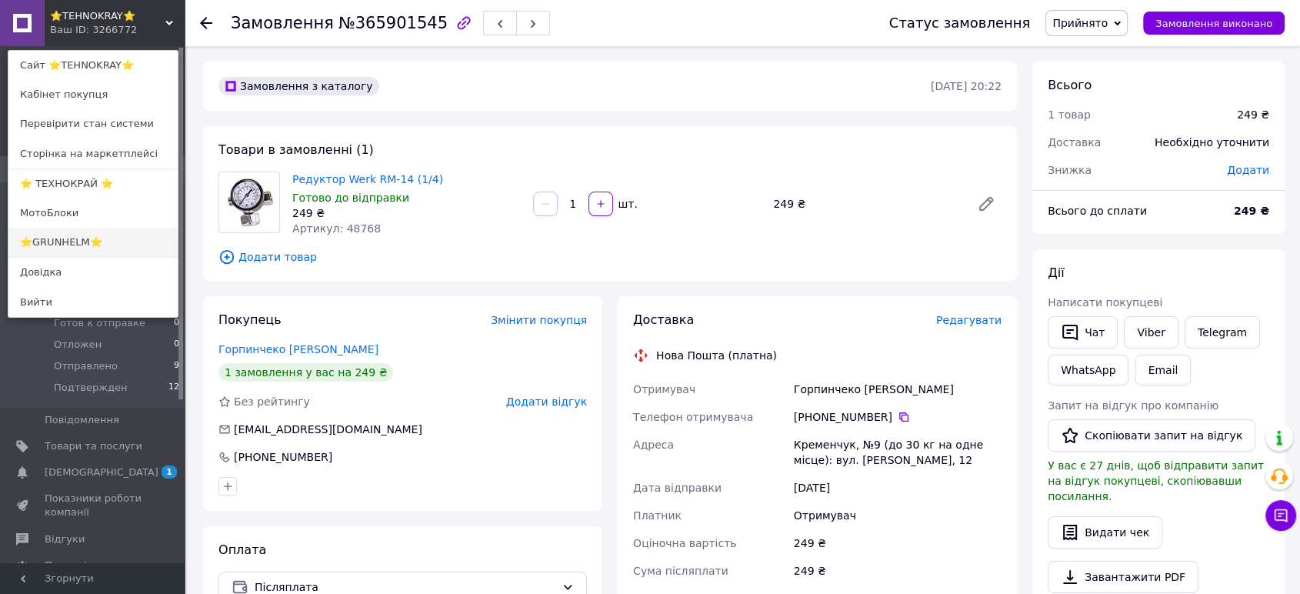
click at [33, 239] on link "⭐GRUNHELM⭐" at bounding box center [92, 242] width 169 height 29
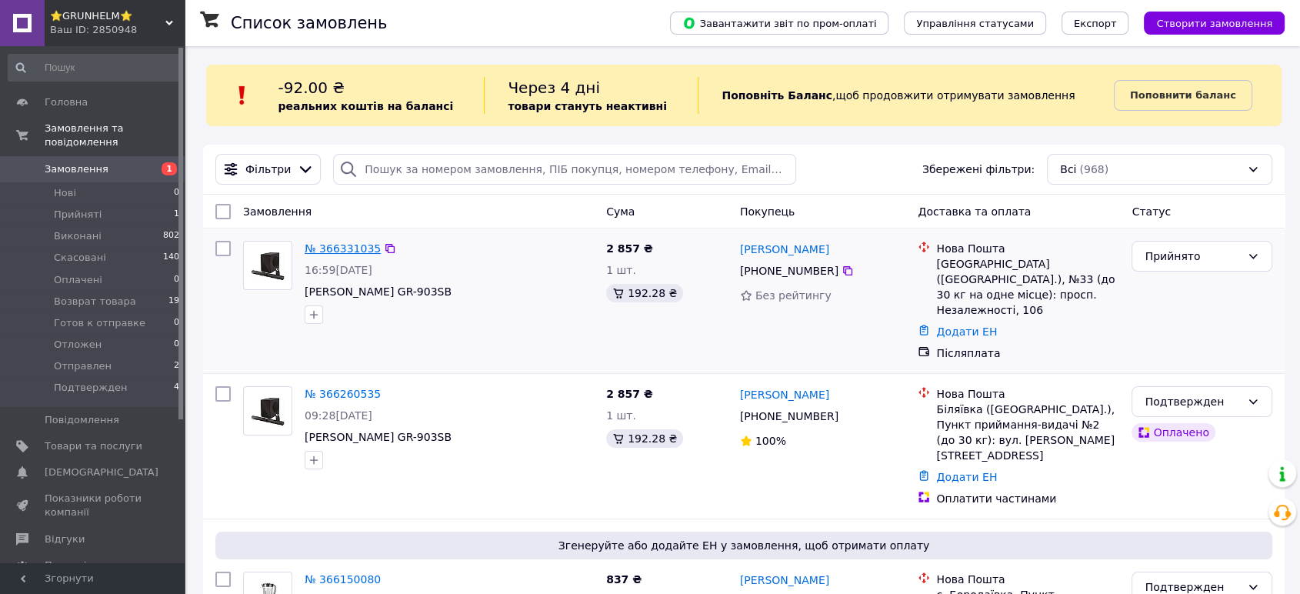
click at [326, 245] on link "№ 366331035" at bounding box center [343, 248] width 76 height 12
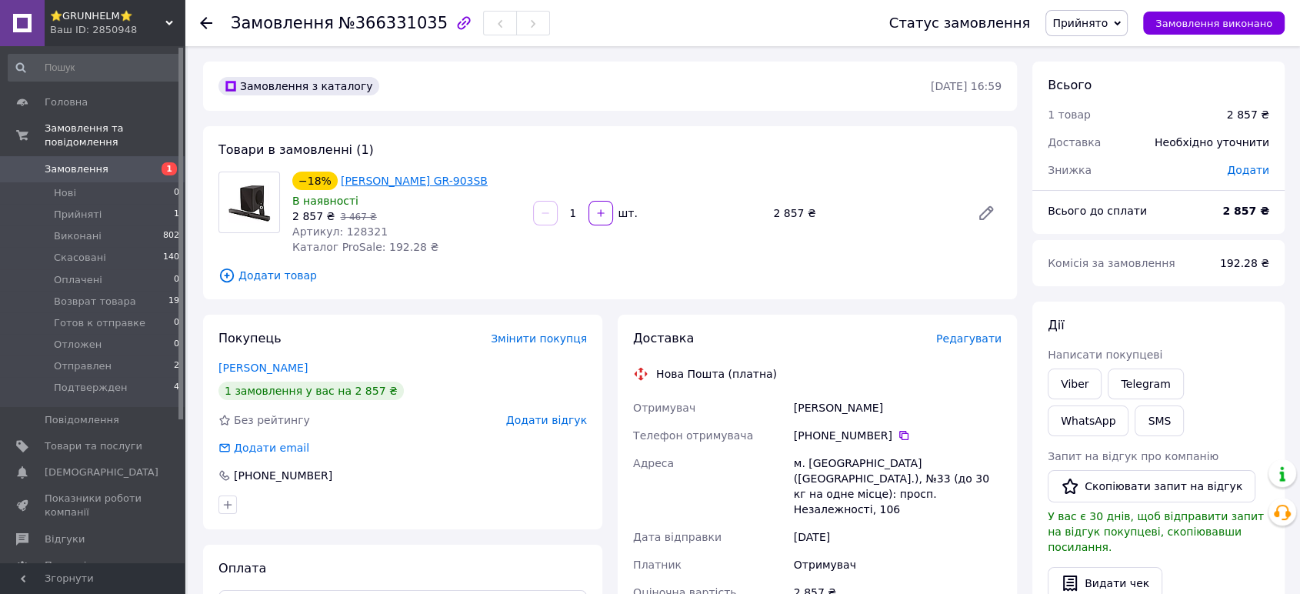
click at [420, 177] on link "[PERSON_NAME] GR-903SB" at bounding box center [414, 181] width 147 height 12
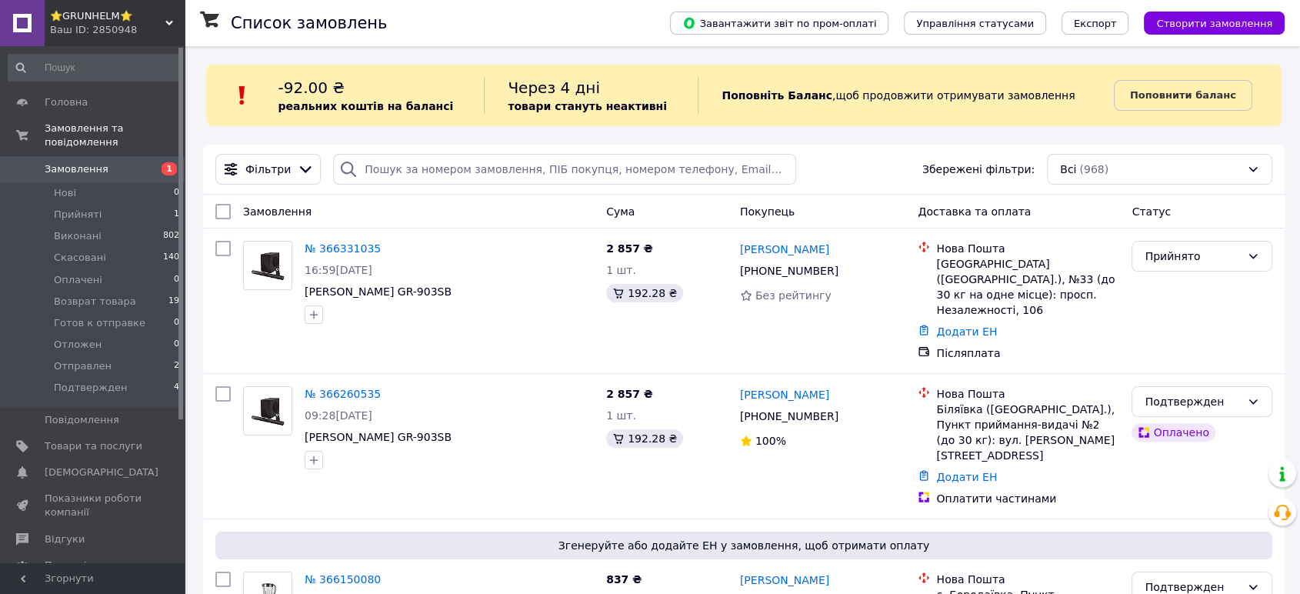
click at [98, 22] on span "⭐GRUNHELM⭐" at bounding box center [107, 16] width 115 height 14
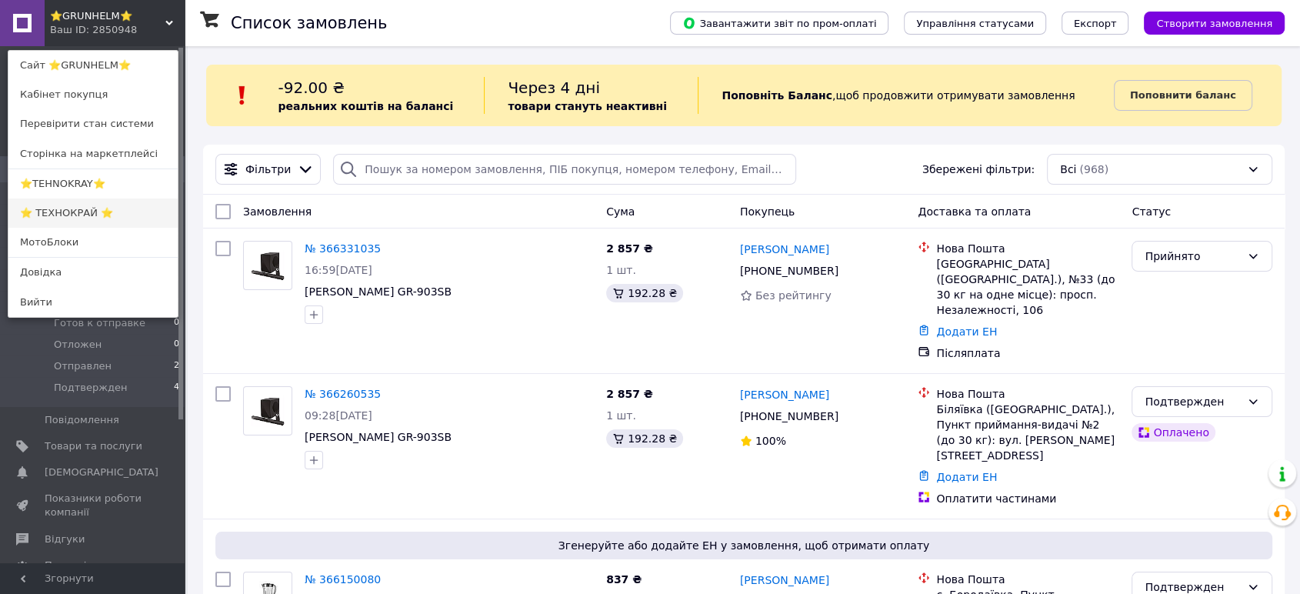
click at [69, 213] on link "⭐ ТЕХНОКРАЙ ⭐" at bounding box center [92, 212] width 169 height 29
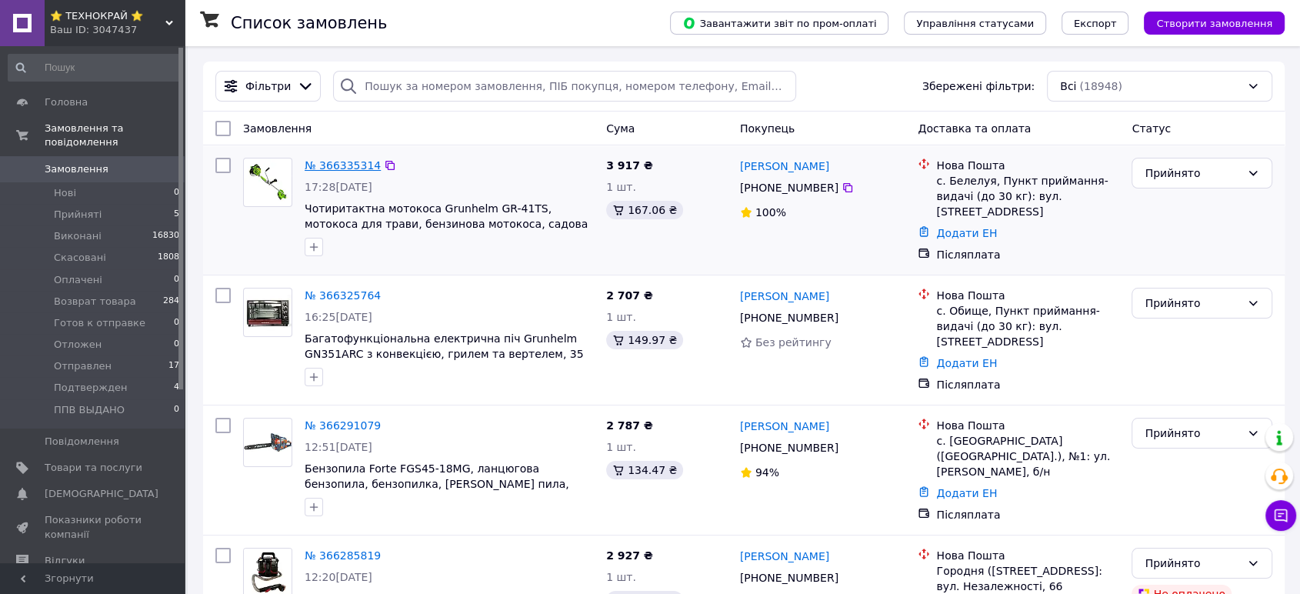
click at [326, 164] on link "№ 366335314" at bounding box center [343, 165] width 76 height 12
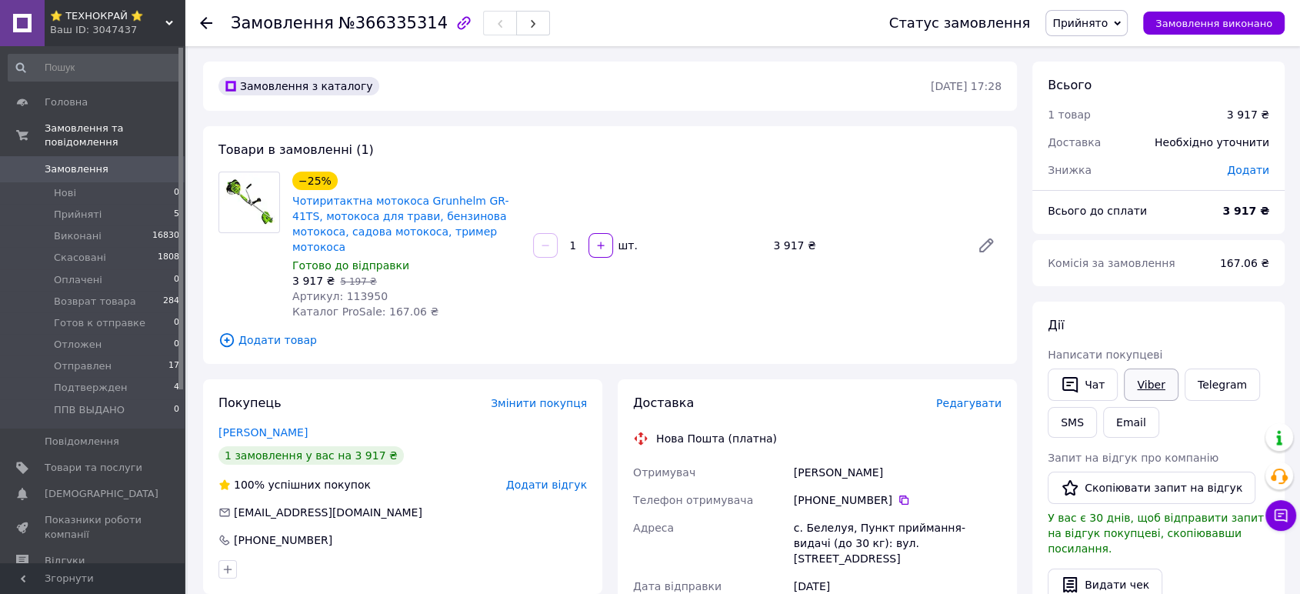
click at [1143, 382] on link "Viber" at bounding box center [1150, 384] width 54 height 32
click at [661, 281] on div "−25% Чотиритактна мотокоса Grunhelm GR-41TS, мотокоса для трави, бензинова мото…" at bounding box center [646, 245] width 721 height 154
click at [652, 303] on div "−25% Чотиритактна мотокоса Grunhelm GR-41TS, мотокоса для трави, бензинова мото…" at bounding box center [646, 245] width 721 height 154
click at [45, 513] on span "Показники роботи компанії" at bounding box center [94, 527] width 98 height 28
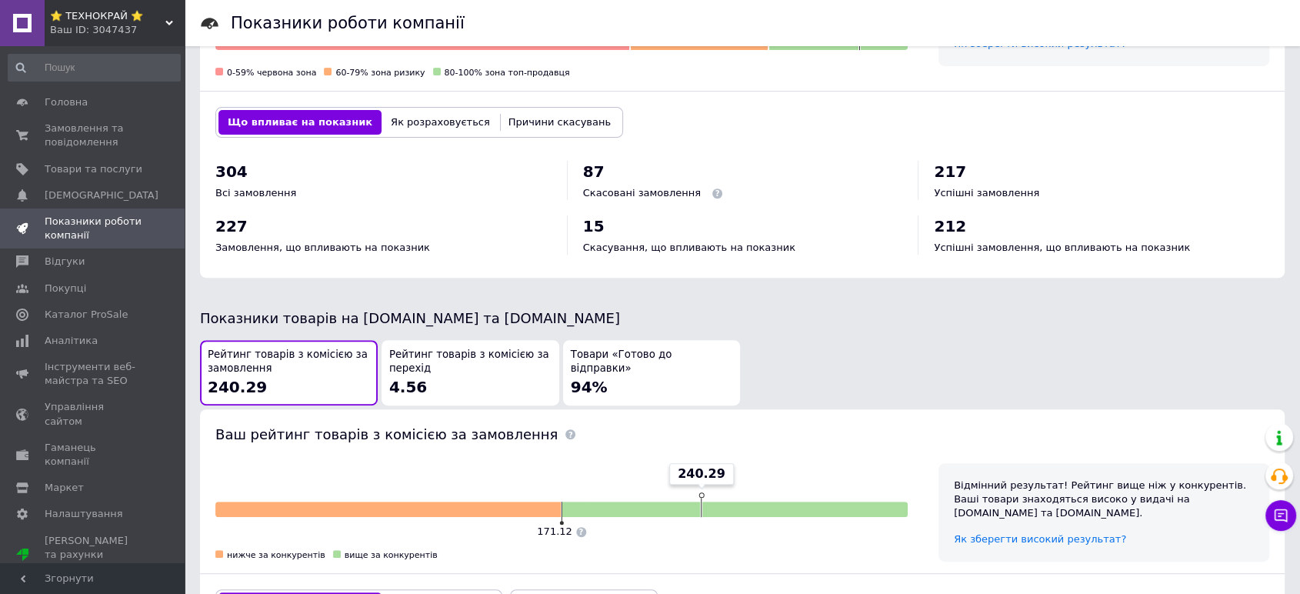
scroll to position [598, 0]
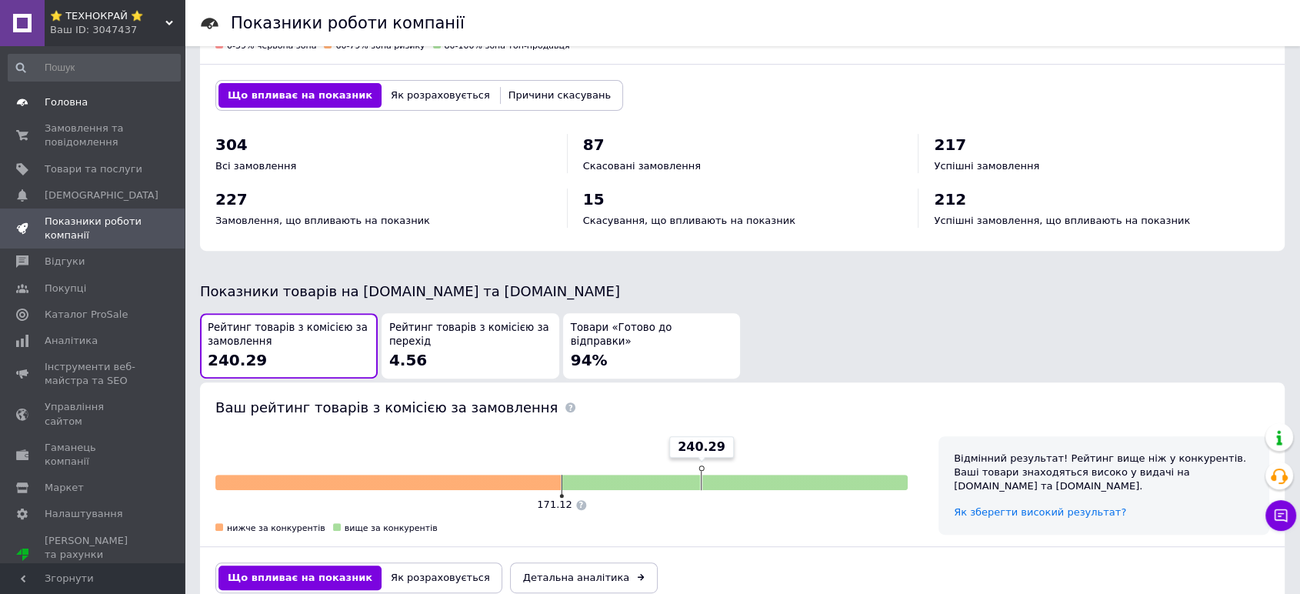
click at [64, 106] on span "Головна" at bounding box center [66, 102] width 43 height 14
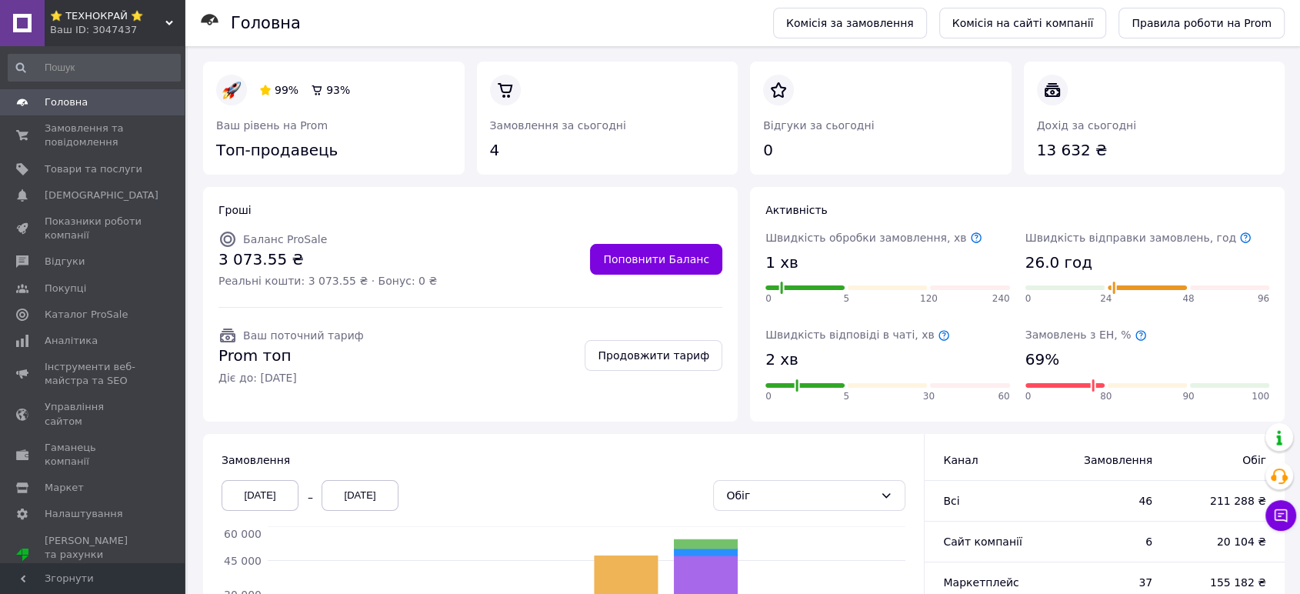
click at [1134, 336] on icon at bounding box center [1140, 335] width 12 height 12
click at [970, 238] on icon at bounding box center [976, 237] width 12 height 12
click at [1240, 236] on icon at bounding box center [1245, 238] width 10 height 10
click at [938, 331] on icon at bounding box center [943, 335] width 10 height 10
click at [100, 136] on span "Замовлення та повідомлення" at bounding box center [94, 136] width 98 height 28
